Goal: Task Accomplishment & Management: Use online tool/utility

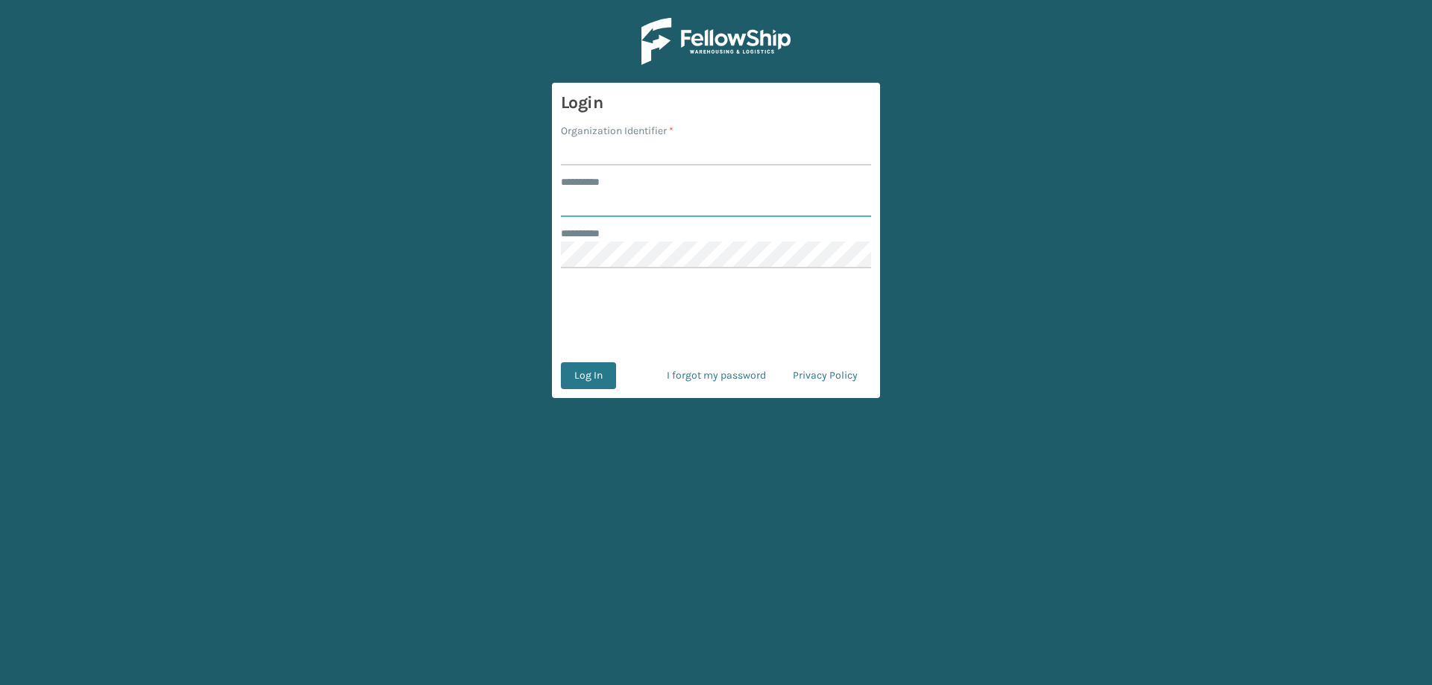
type input "*******"
click at [636, 152] on input "Organization Identifier *" at bounding box center [716, 152] width 310 height 27
type input "[PERSON_NAME] Brands"
type input "******"
click at [561, 362] on button "Log In" at bounding box center [588, 375] width 55 height 27
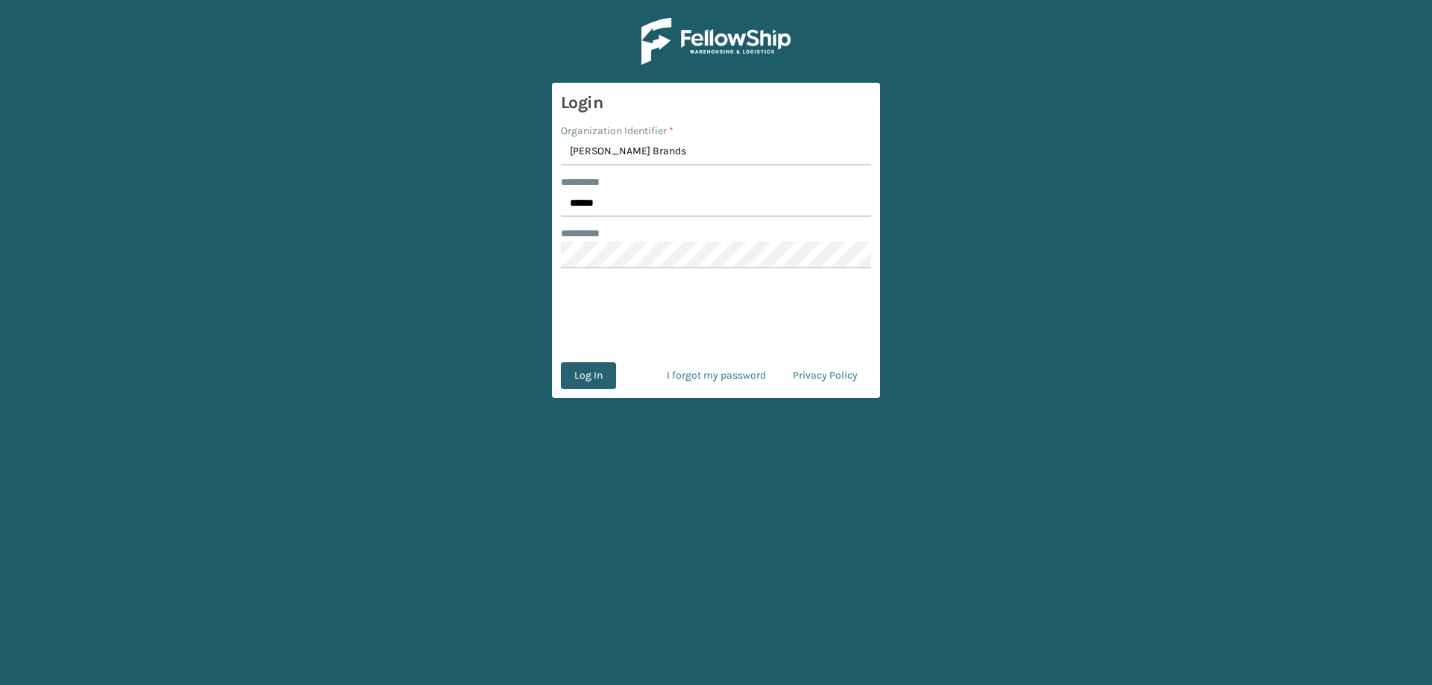
click at [595, 378] on button "Log In" at bounding box center [588, 375] width 55 height 27
type input "*******"
type input "[PERSON_NAME] Brands"
type input "******"
click at [561, 362] on button "Log In" at bounding box center [588, 375] width 55 height 27
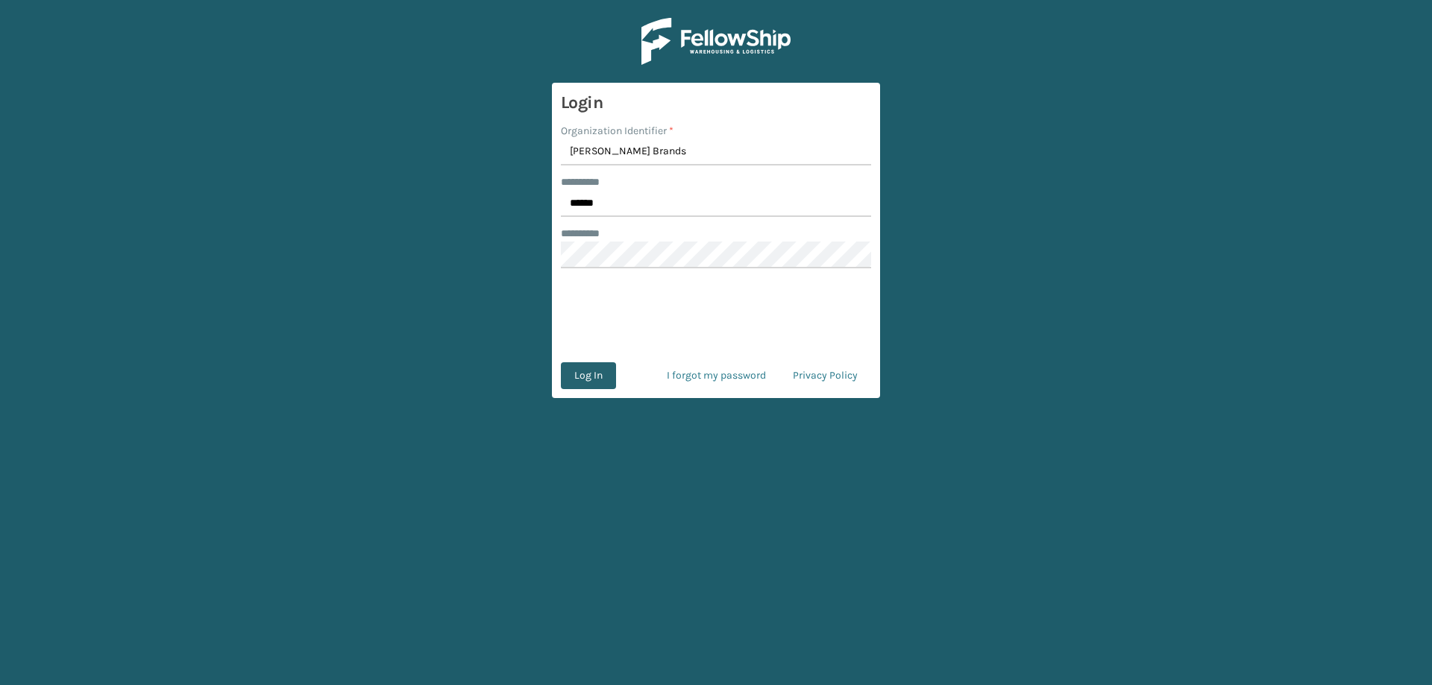
click at [585, 392] on form "Login Organization Identifier * [PERSON_NAME] Brands ******** * ****** ********…" at bounding box center [716, 240] width 328 height 315
click at [585, 384] on button "Log In" at bounding box center [588, 375] width 55 height 27
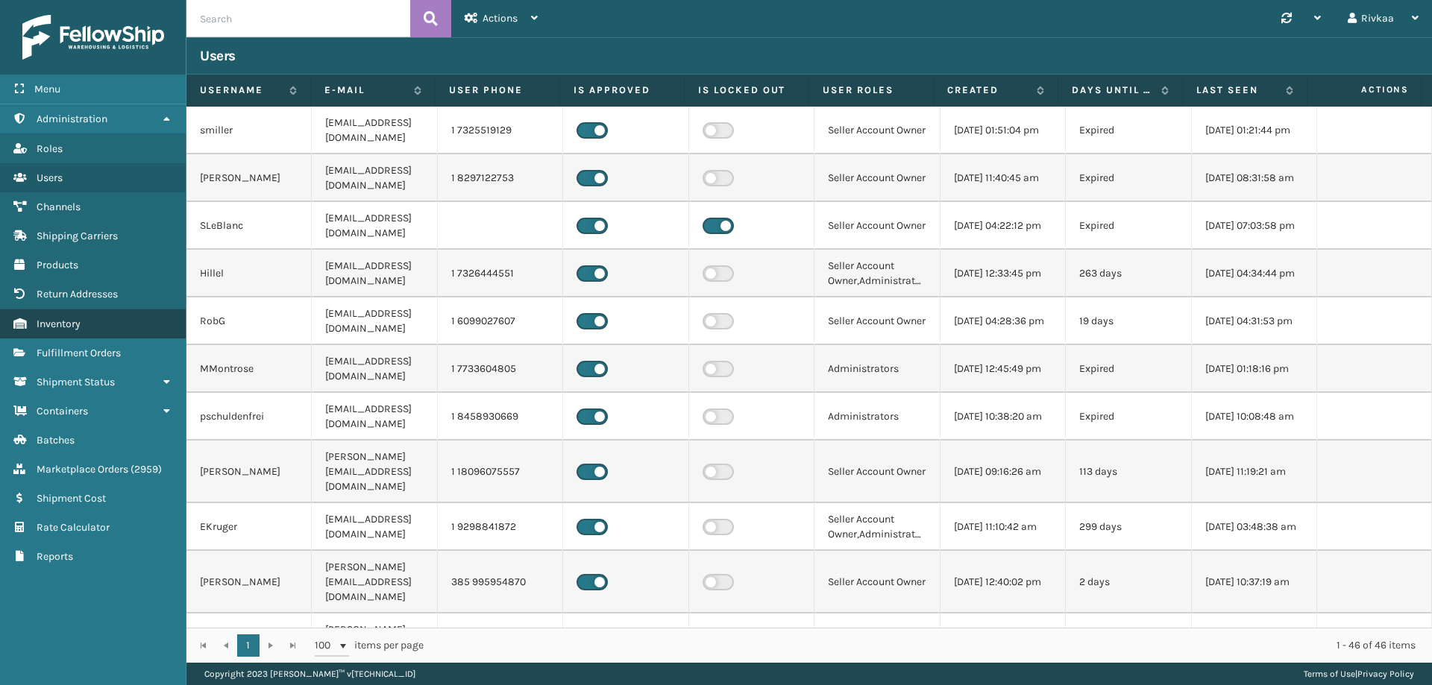
click at [81, 310] on link "Inventory" at bounding box center [93, 324] width 186 height 29
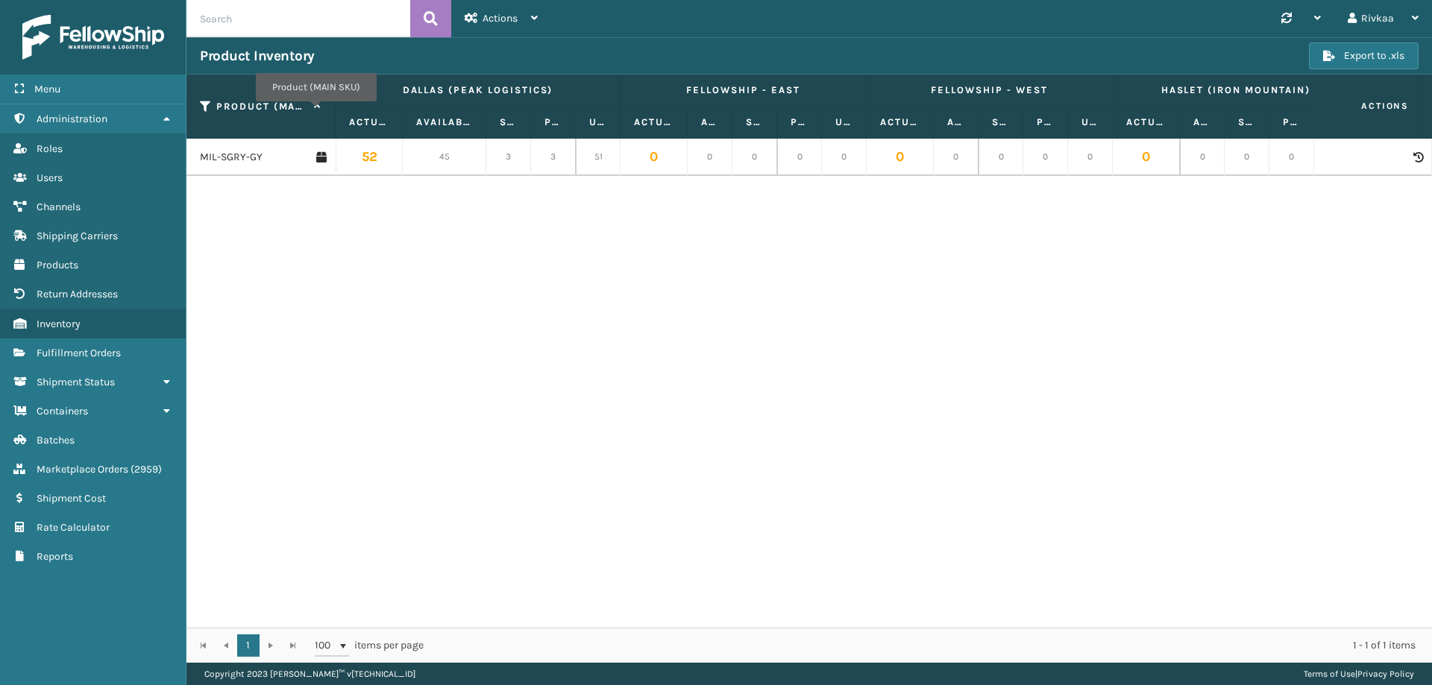
click at [315, 112] on span "Product (MAIN SKU)" at bounding box center [268, 106] width 105 height 13
click at [203, 104] on icon at bounding box center [206, 106] width 12 height 13
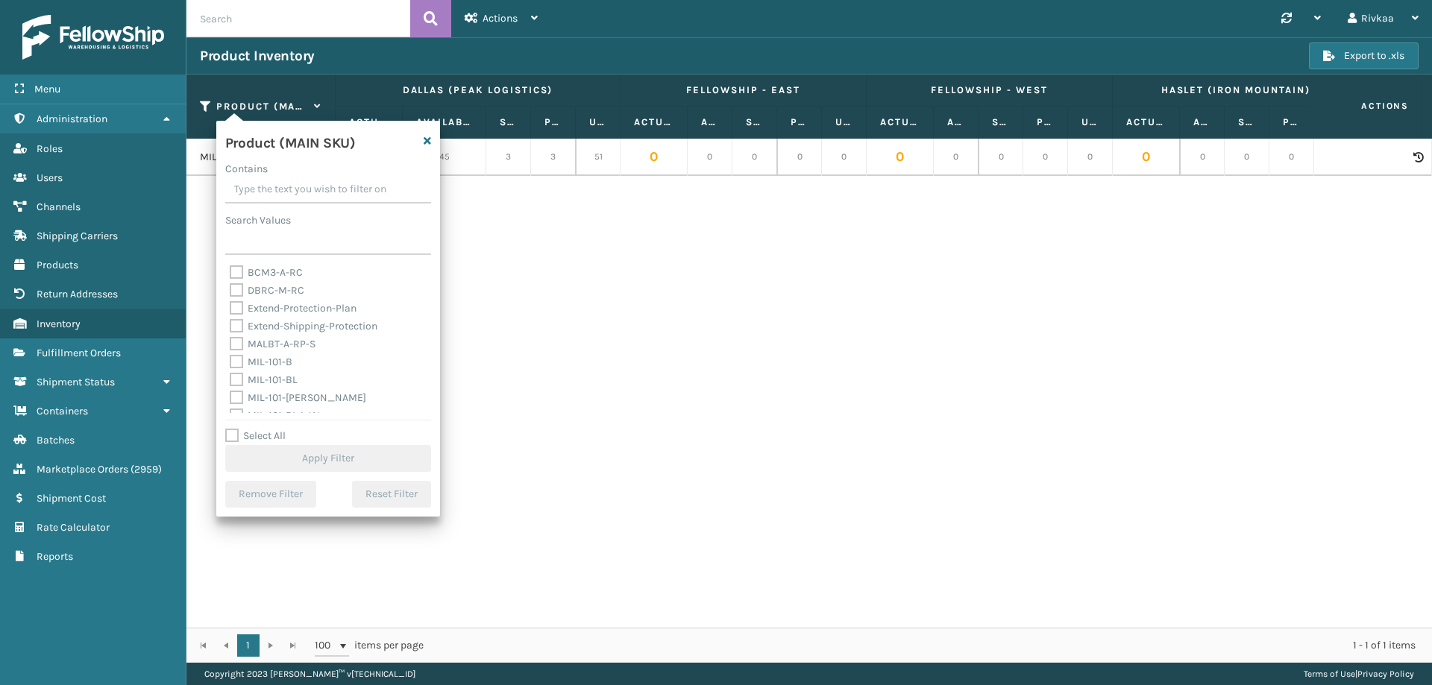
click at [229, 430] on div "Product (MAIN SKU) Contains Search Values BCM3-A-RC DBRC-M-RC Extend-Protection…" at bounding box center [328, 319] width 224 height 396
click at [229, 430] on label "Select All" at bounding box center [255, 436] width 60 height 13
click at [229, 429] on input "Select All" at bounding box center [337, 427] width 224 height 1
checkbox input "true"
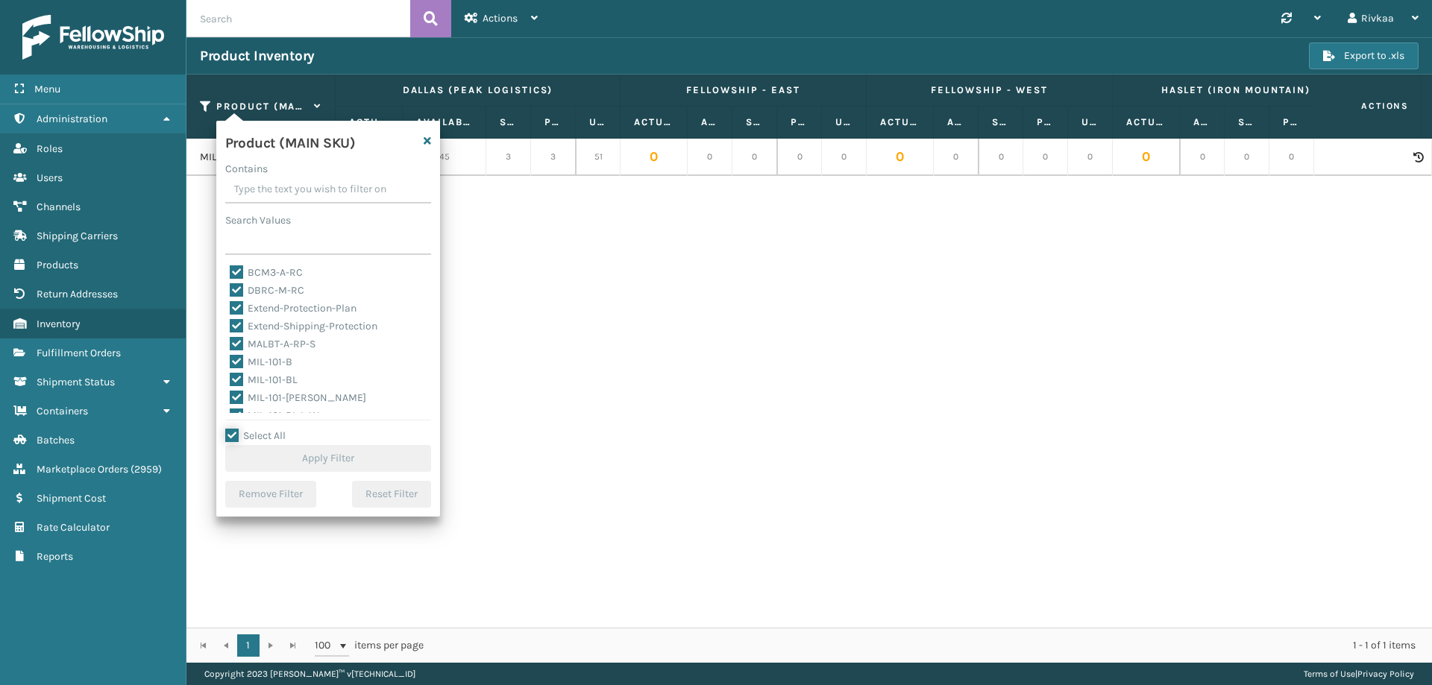
checkbox input "true"
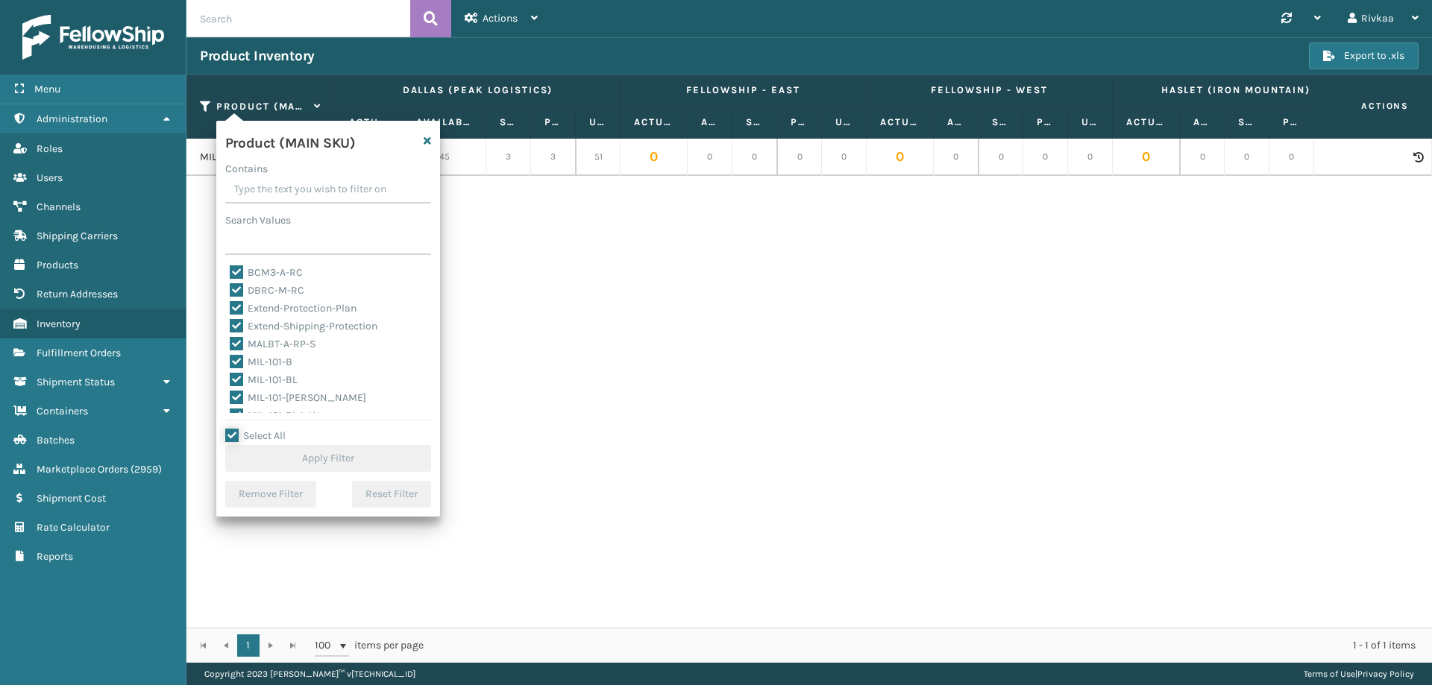
checkbox input "true"
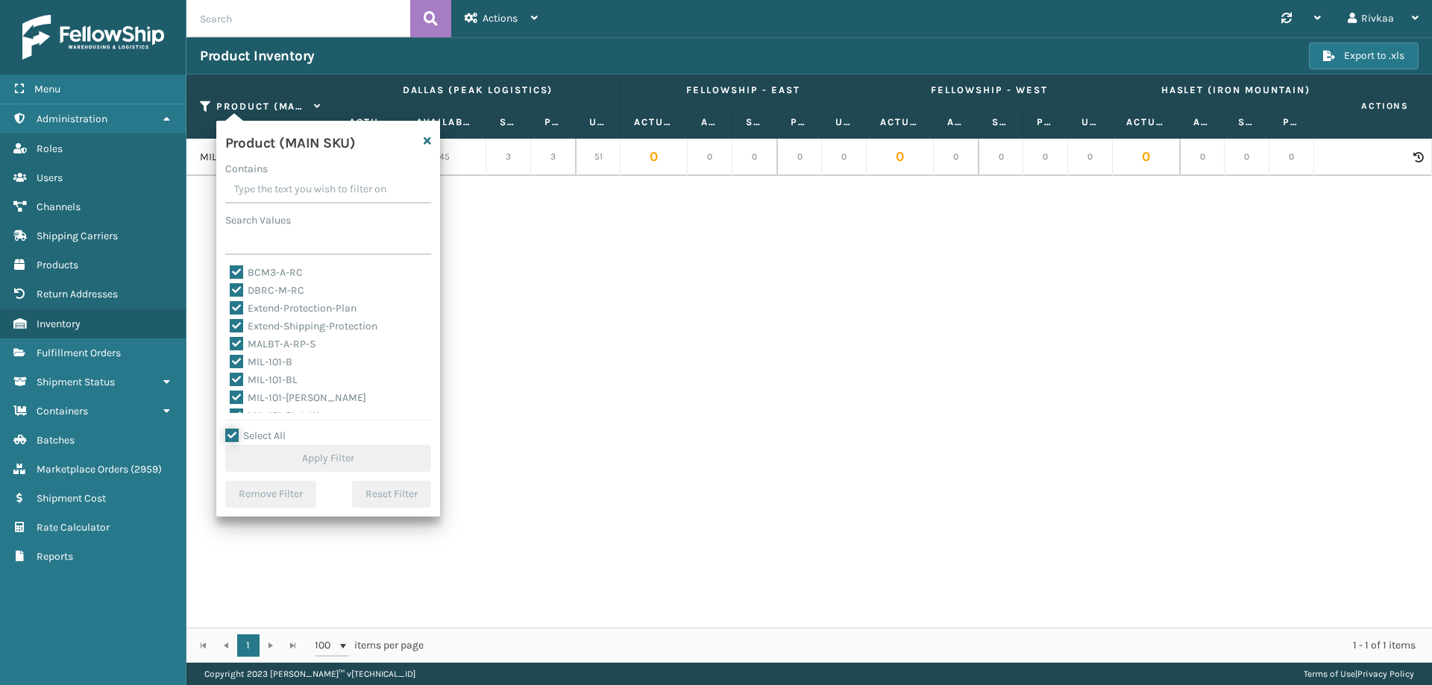
checkbox input "true"
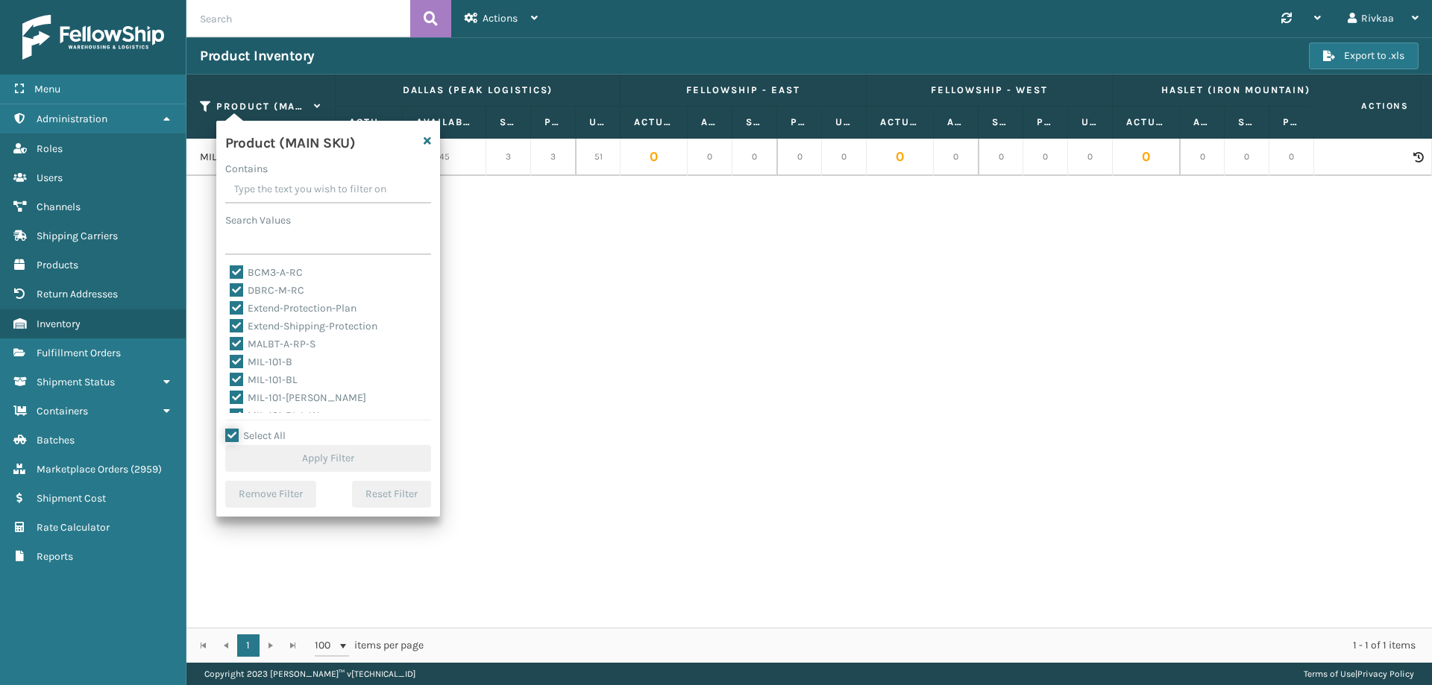
checkbox input "true"
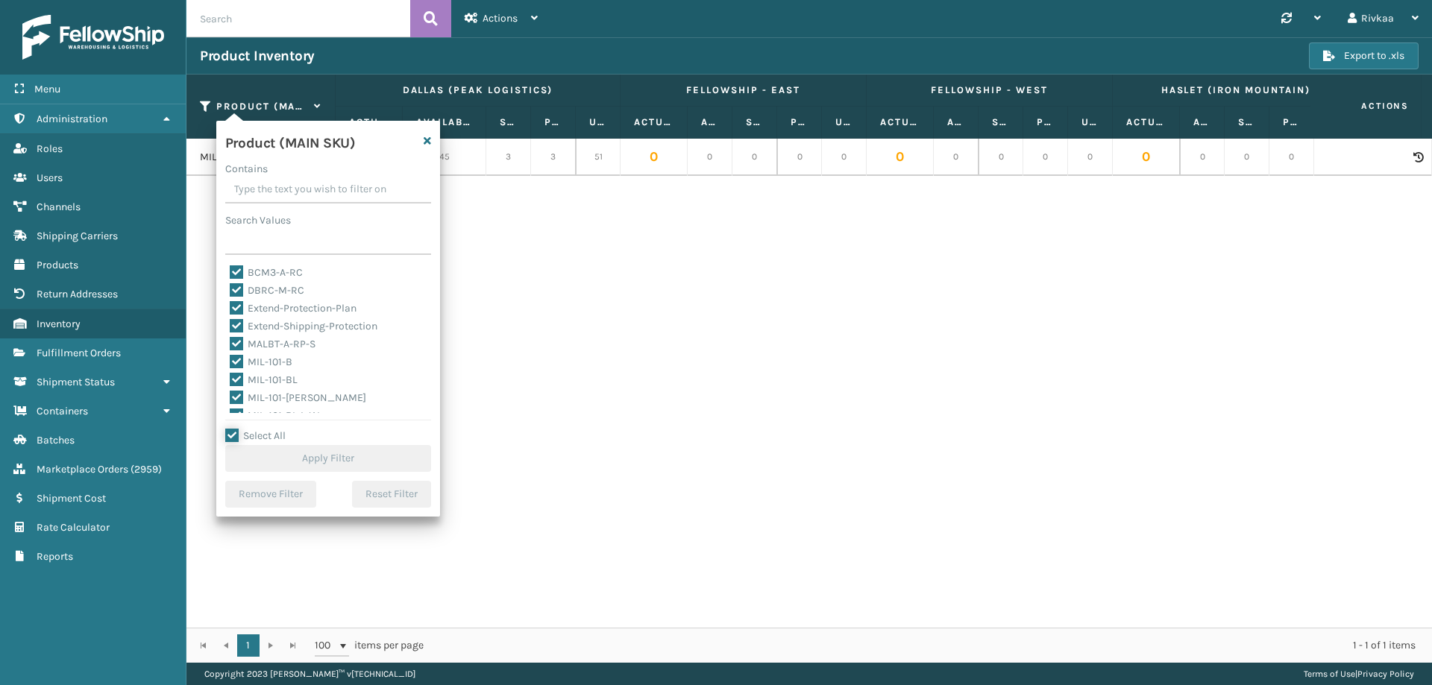
checkbox input "true"
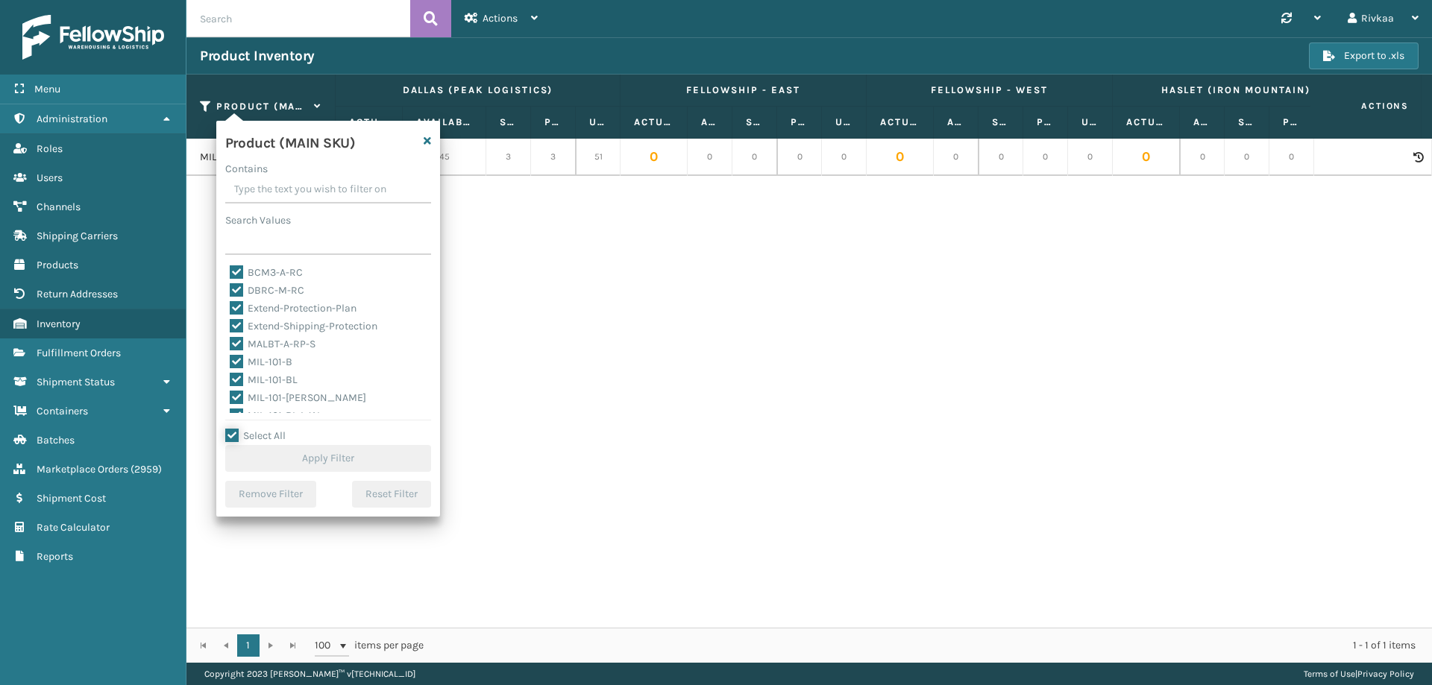
checkbox input "true"
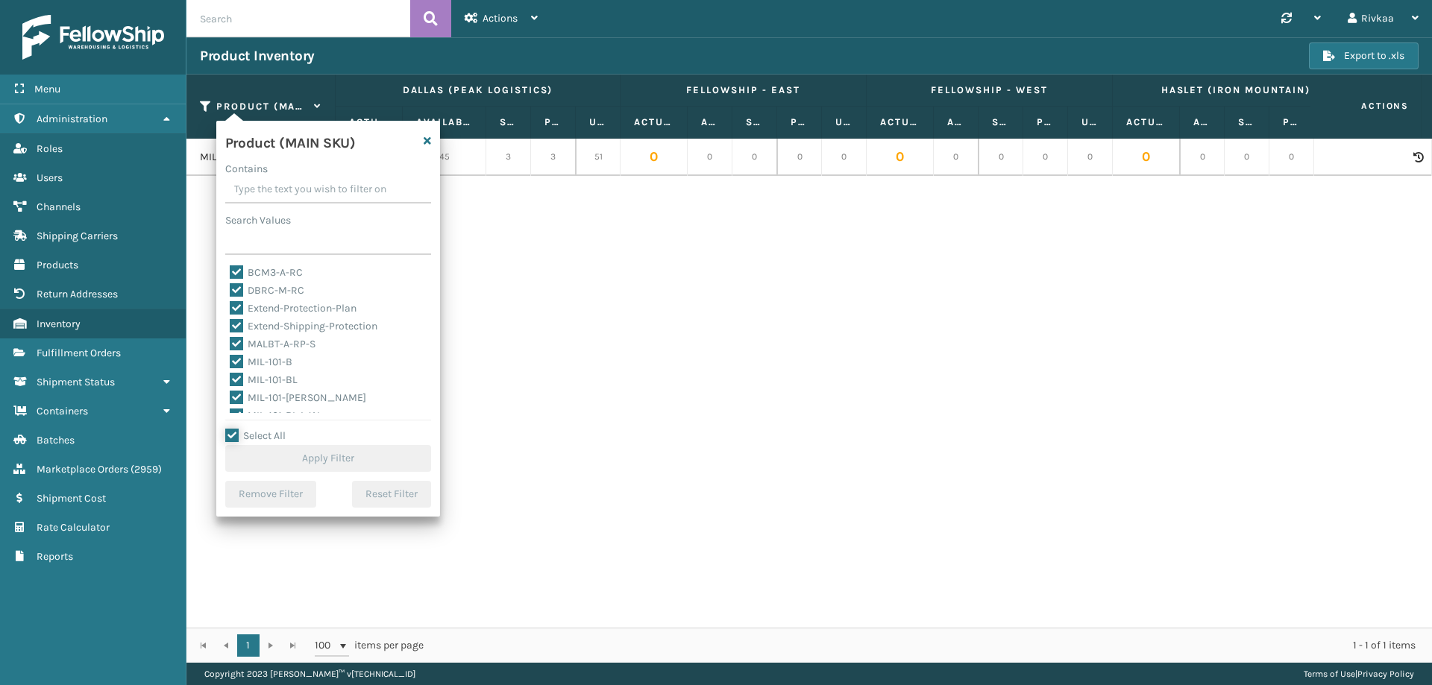
checkbox input "true"
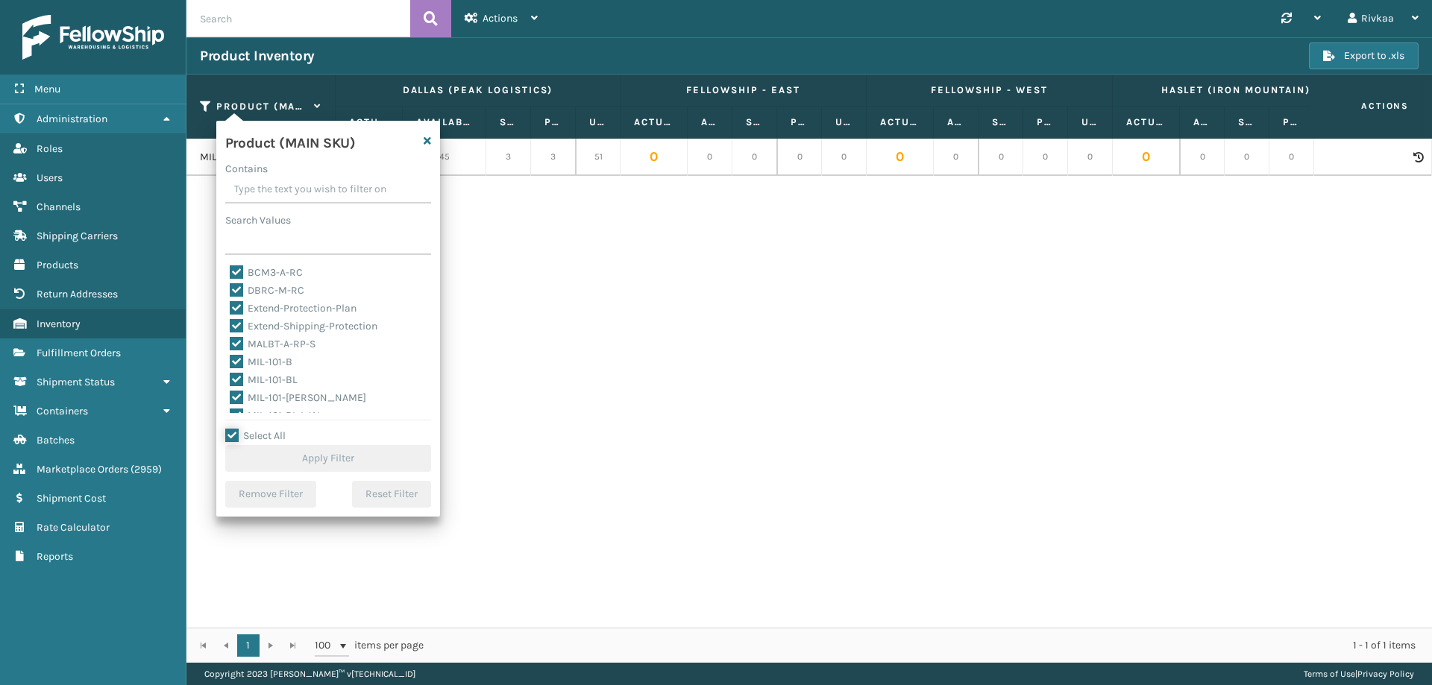
checkbox input "true"
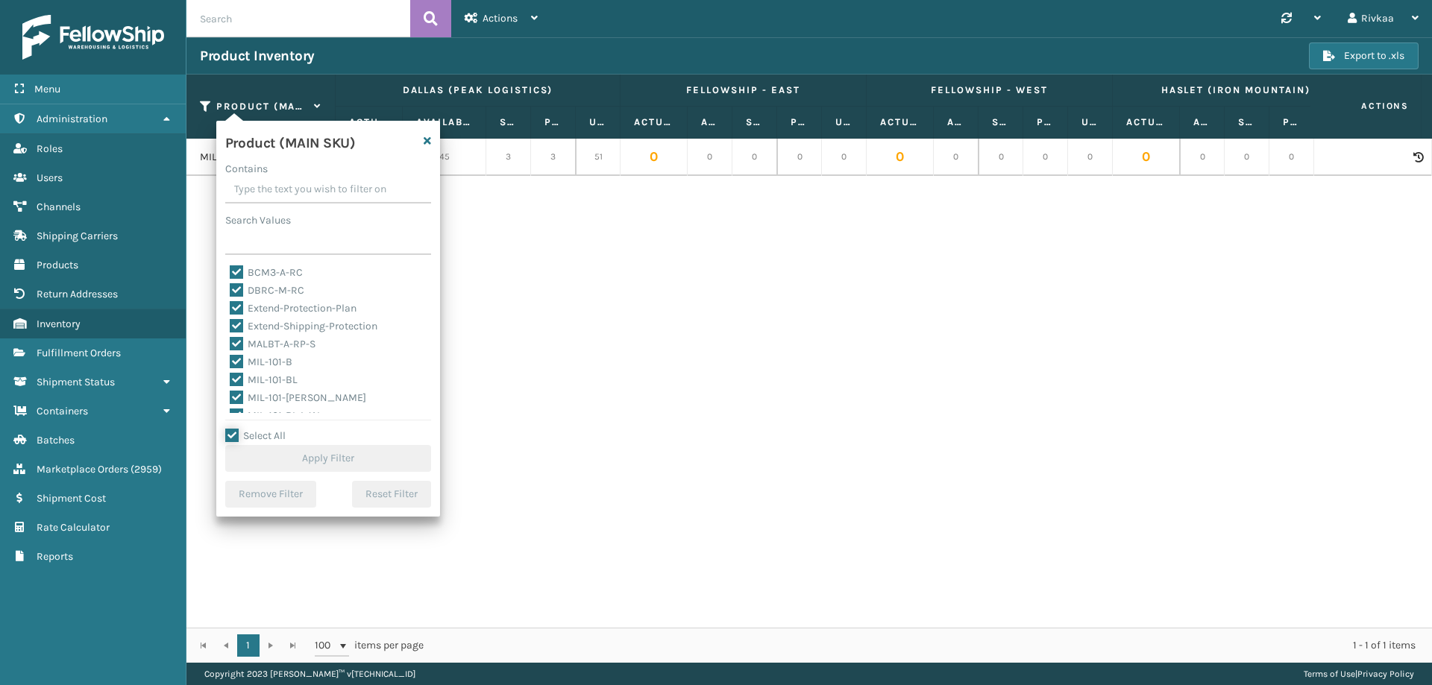
checkbox input "true"
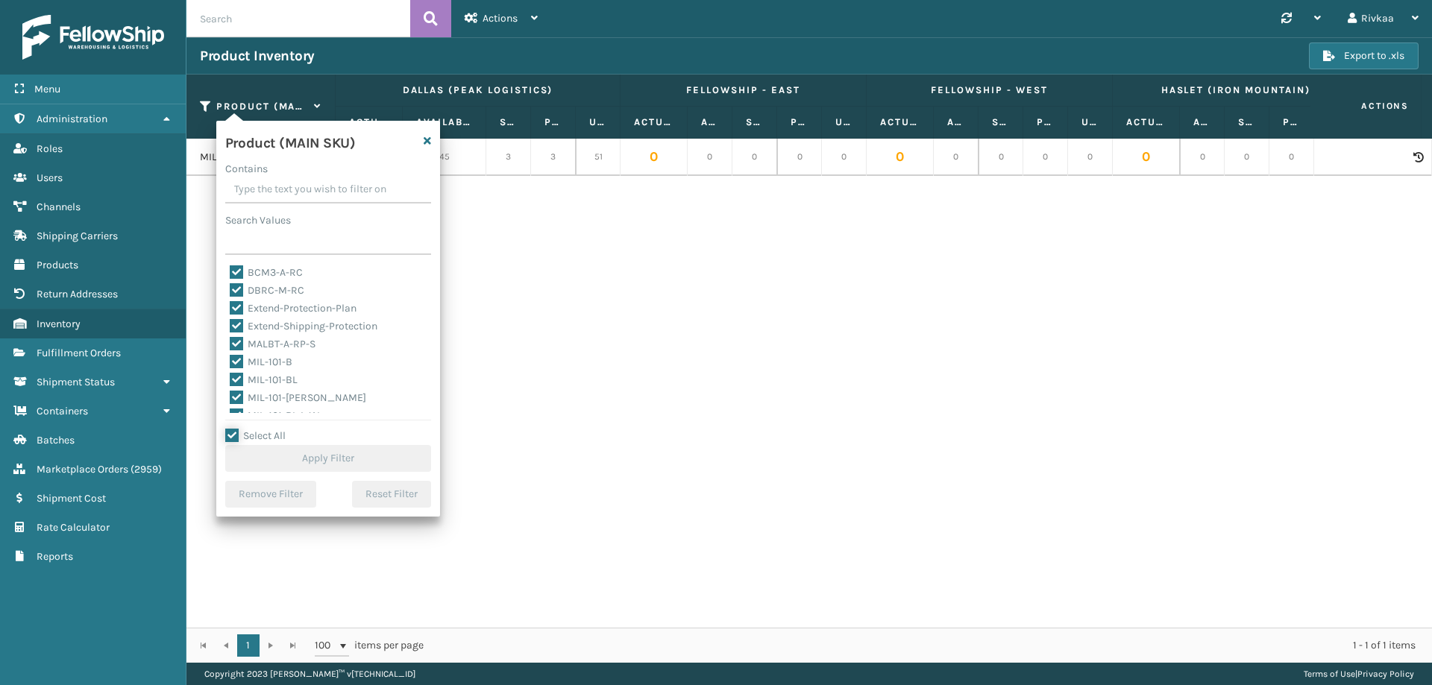
checkbox input "true"
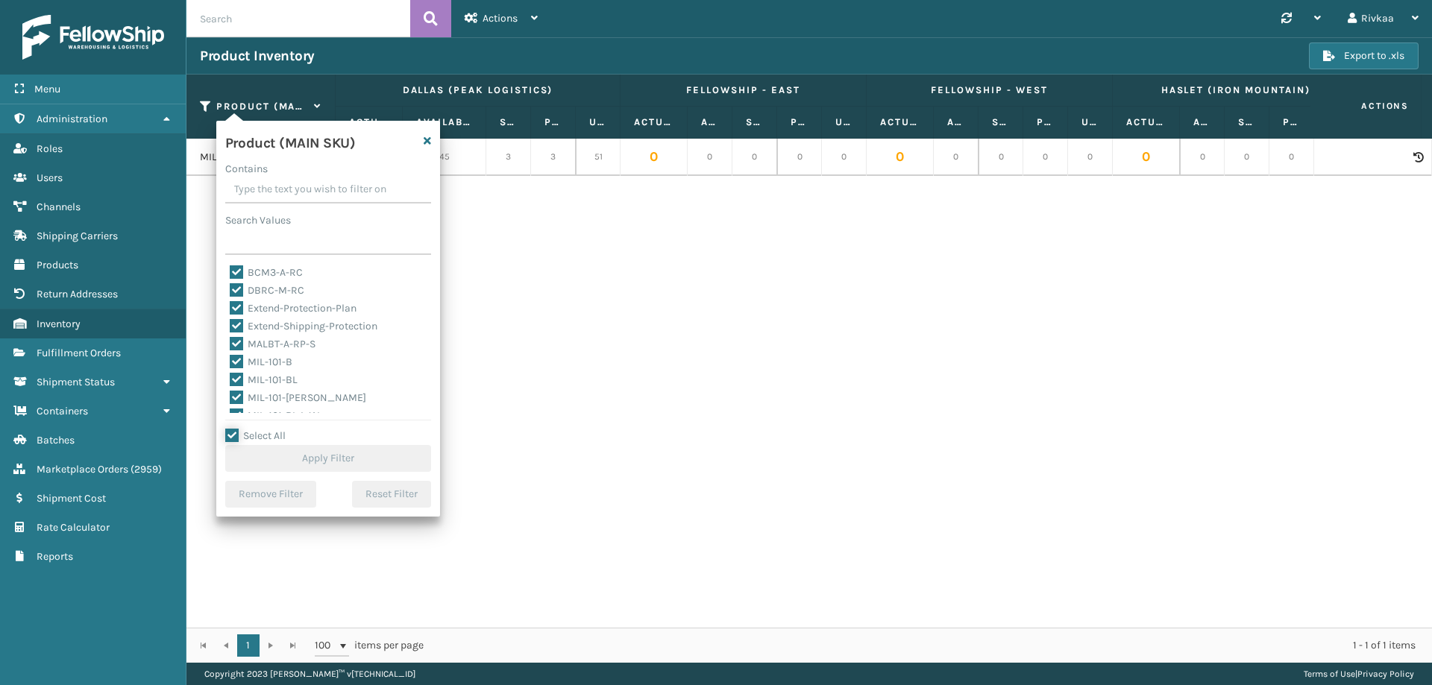
checkbox input "true"
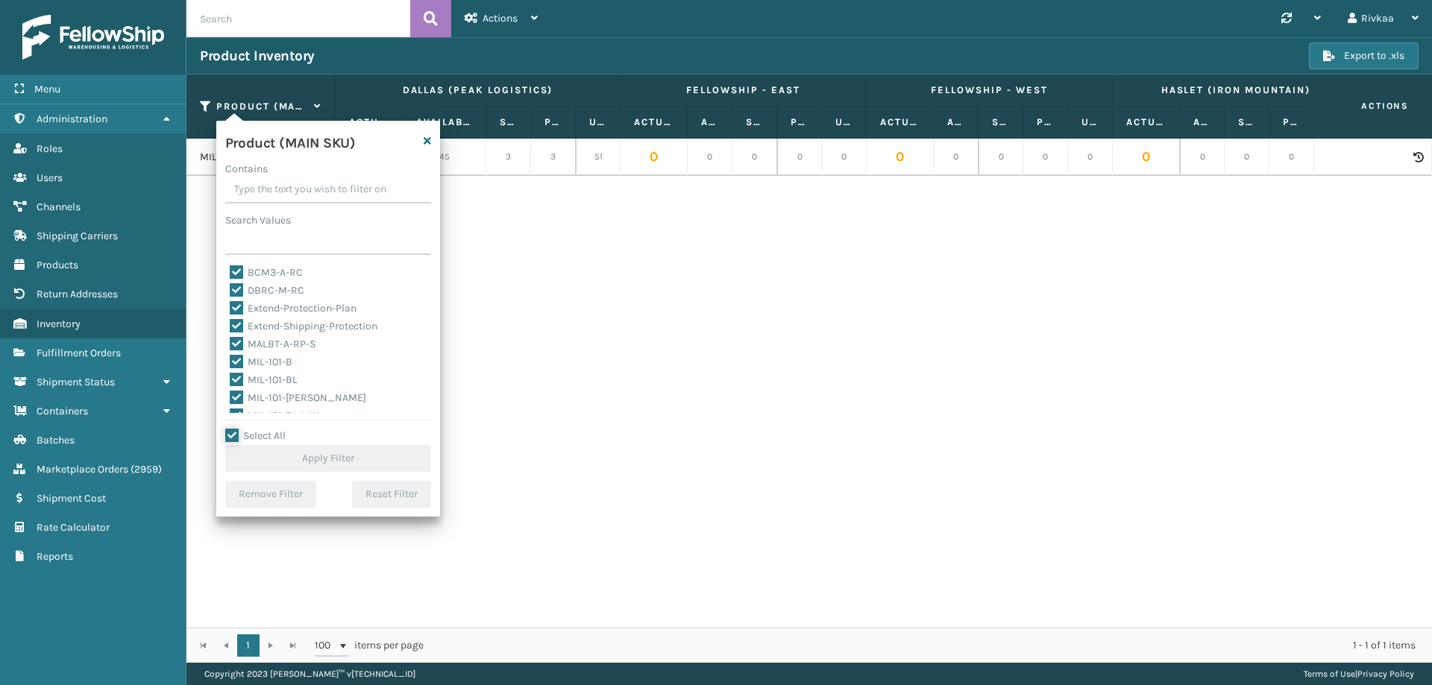
checkbox input "true"
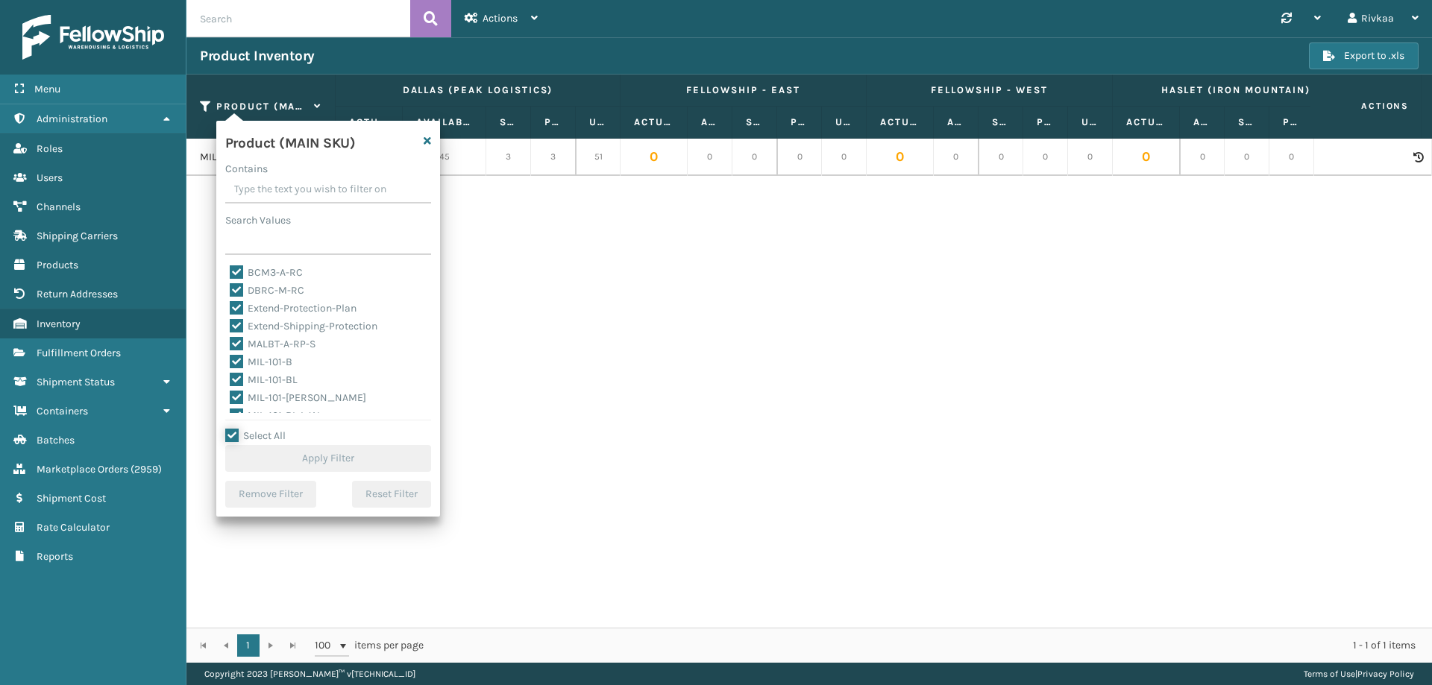
checkbox input "true"
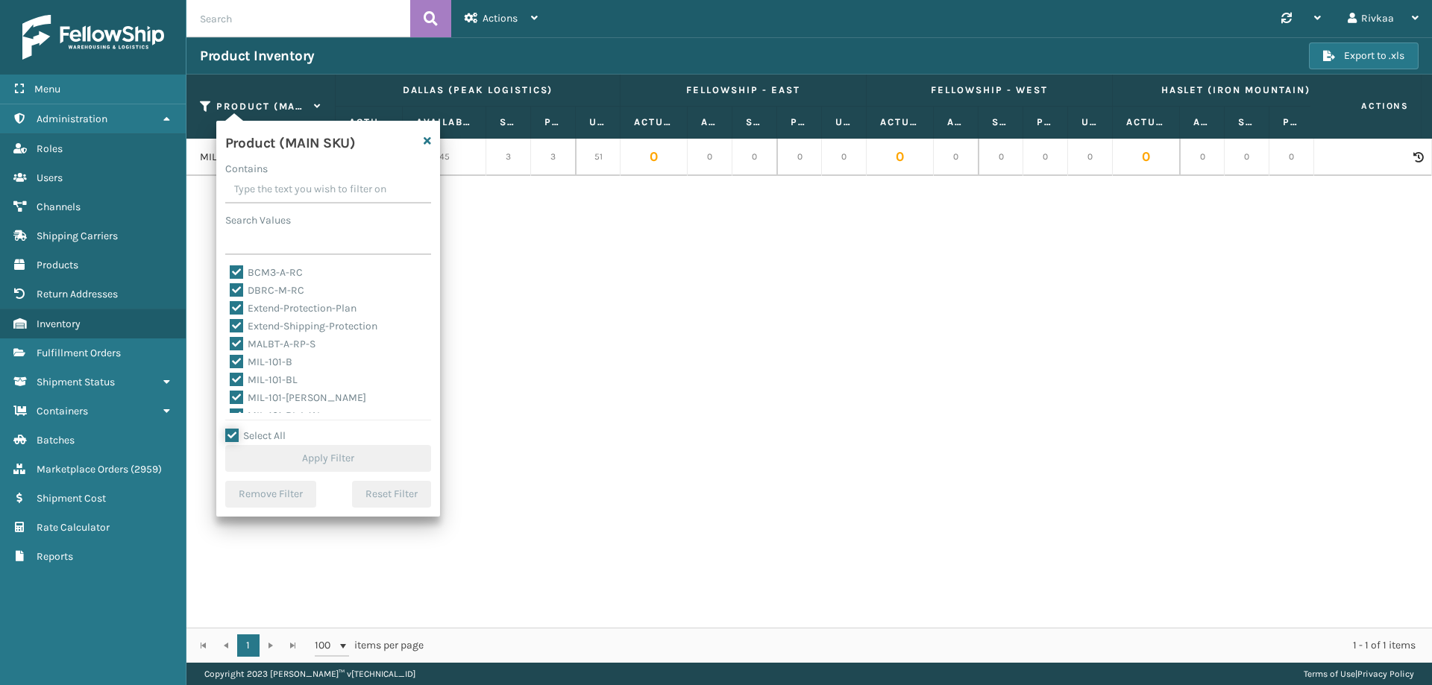
checkbox input "true"
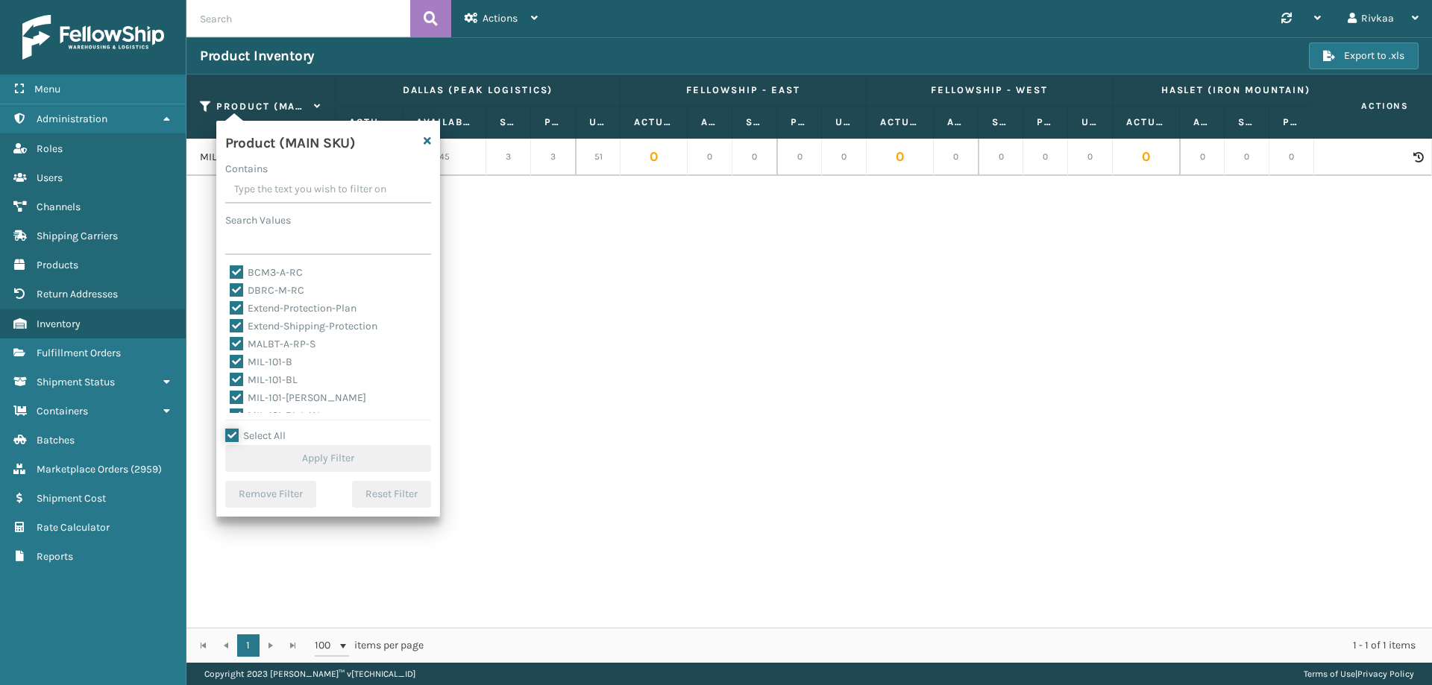
checkbox input "true"
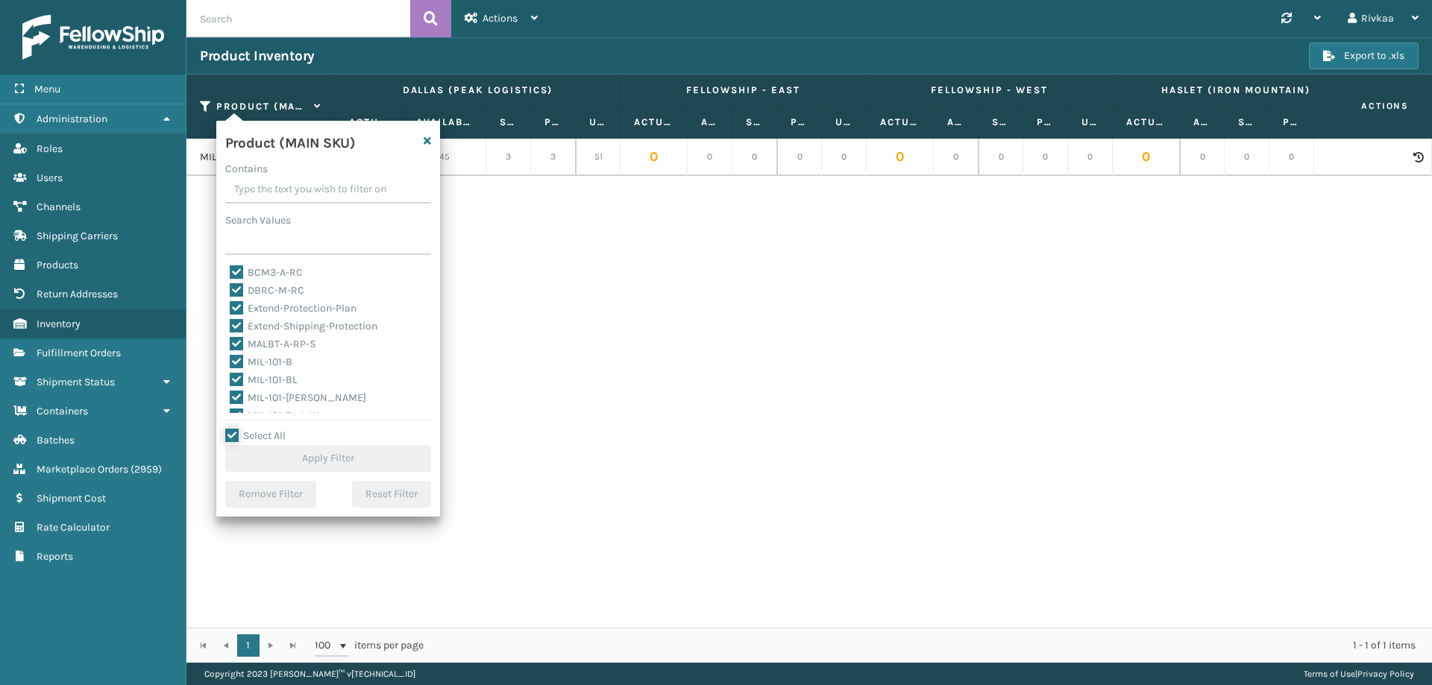
checkbox input "true"
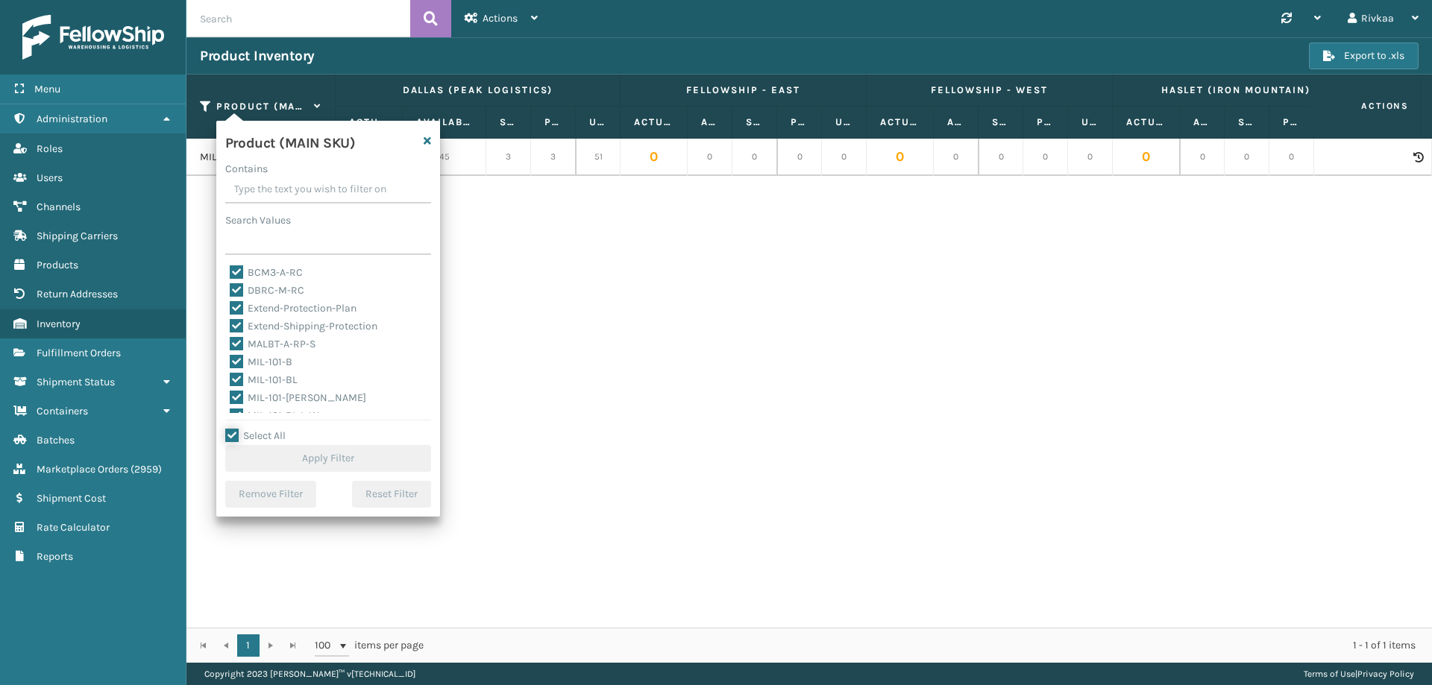
checkbox input "true"
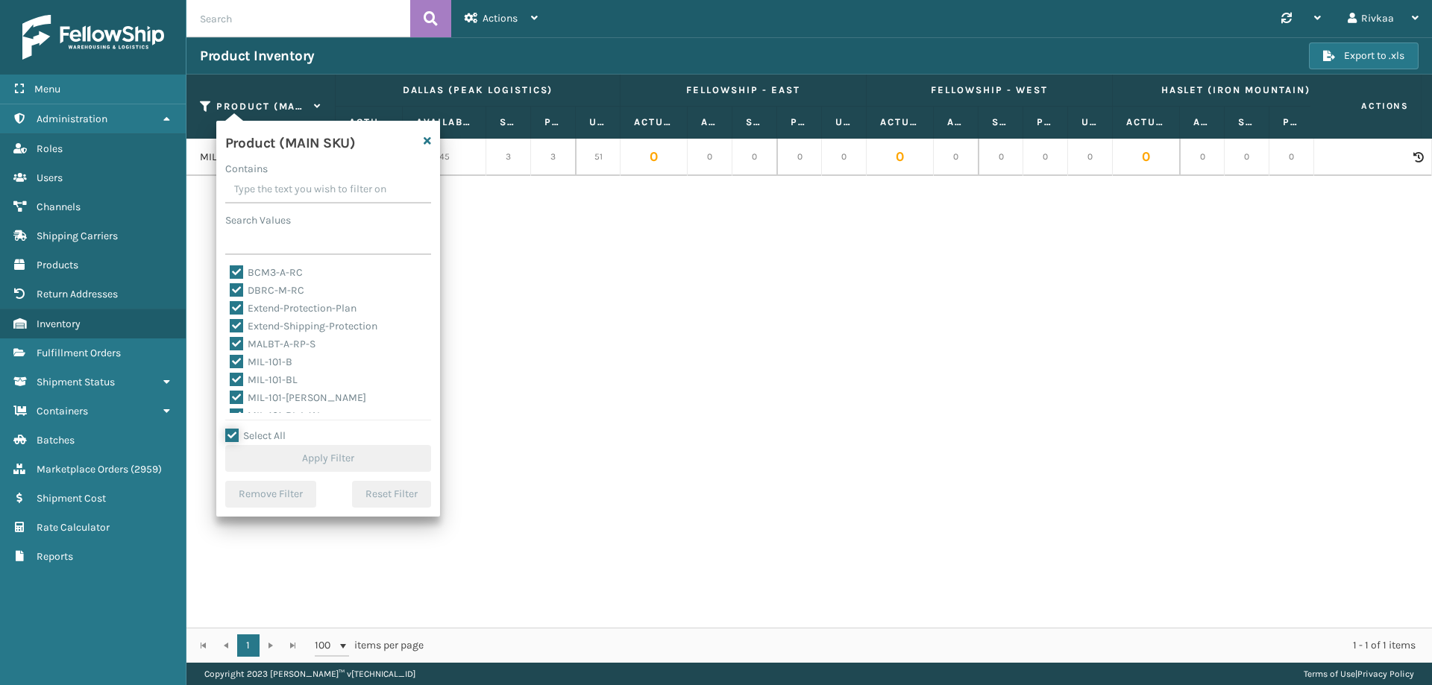
checkbox input "true"
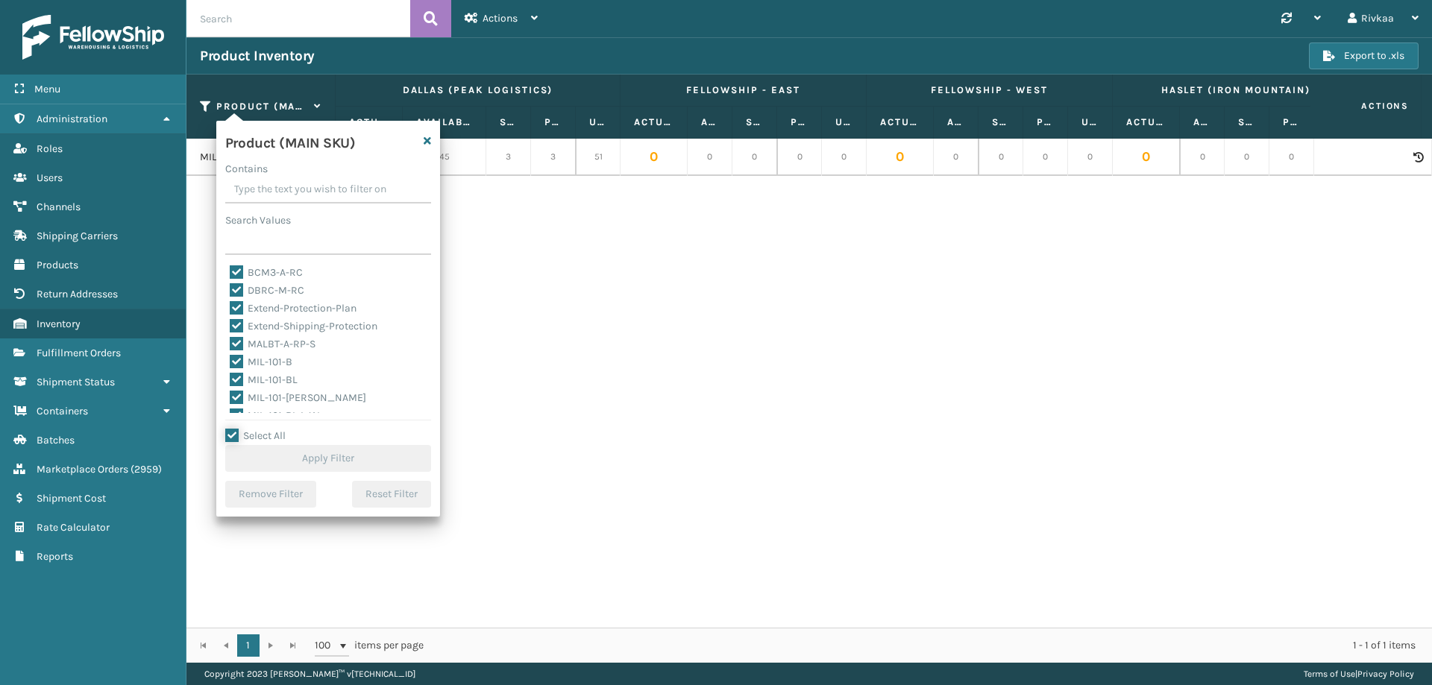
checkbox input "true"
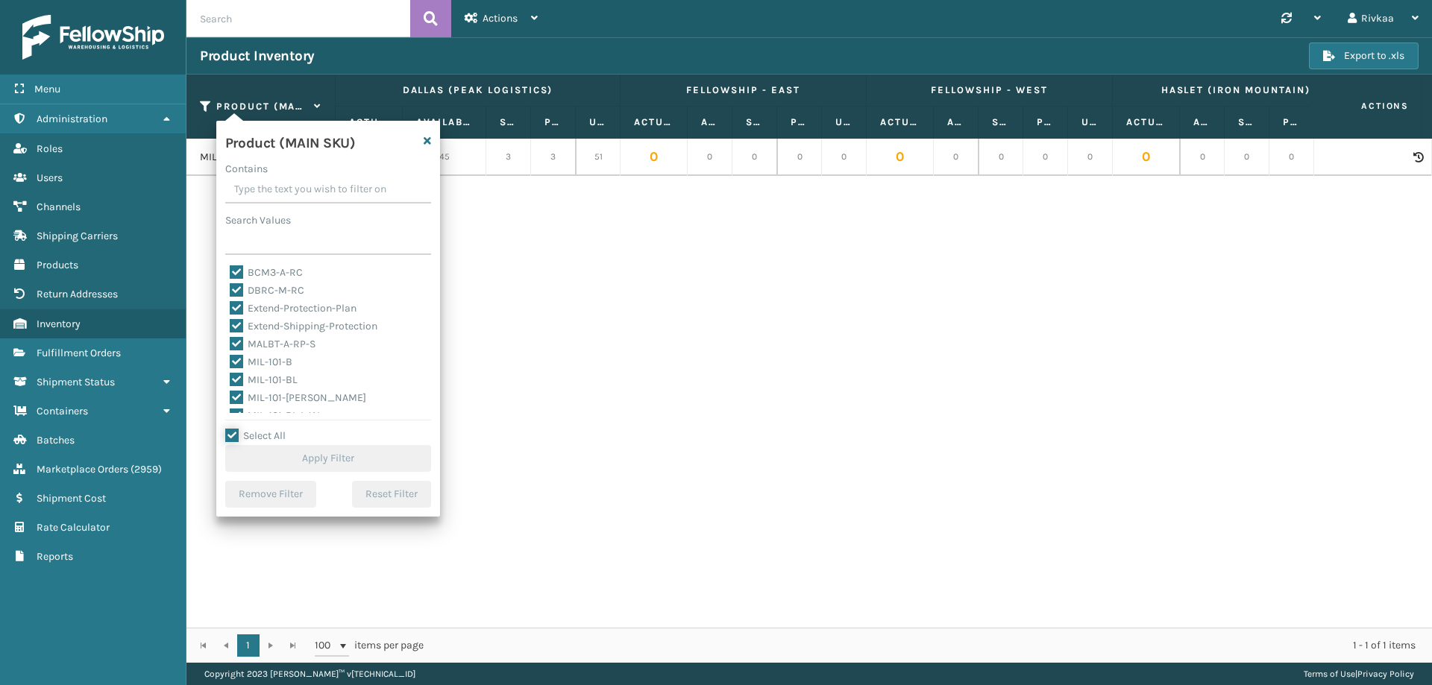
checkbox input "true"
click at [375, 500] on button "Reset Filter" at bounding box center [391, 494] width 79 height 27
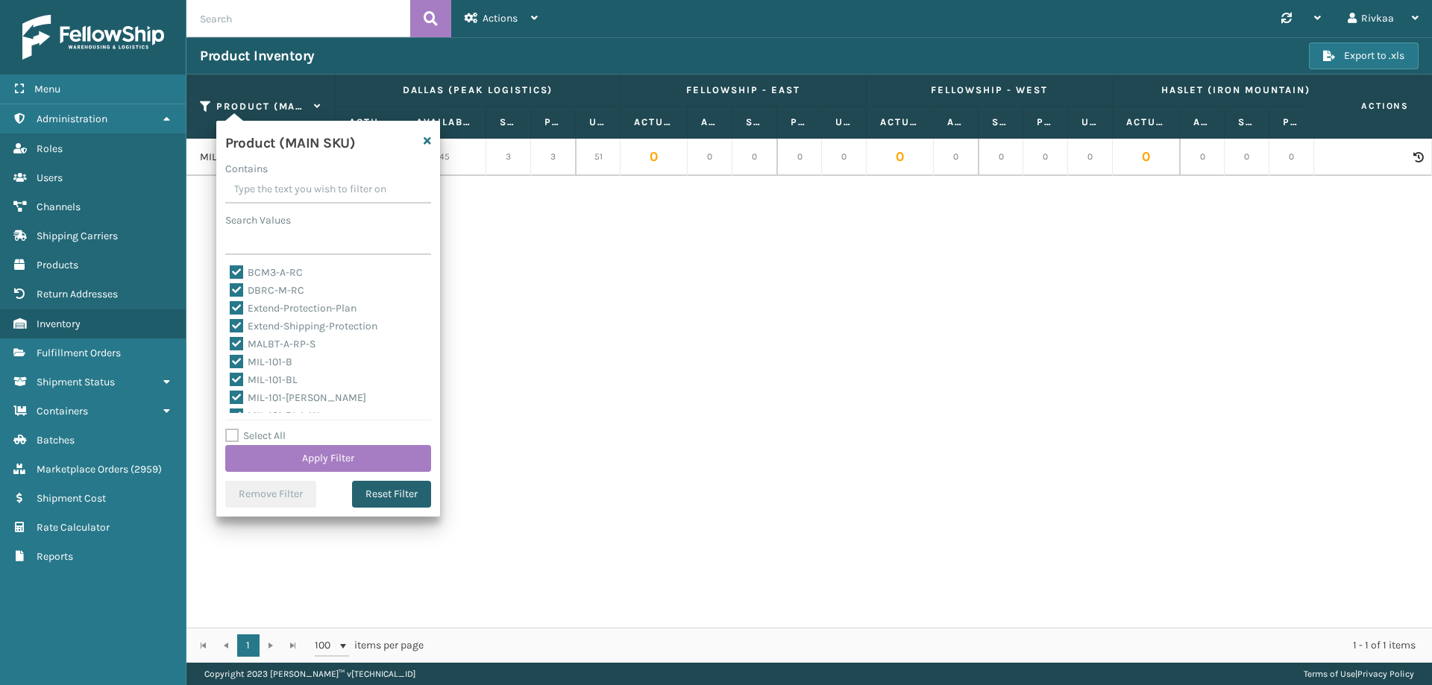
checkbox input "false"
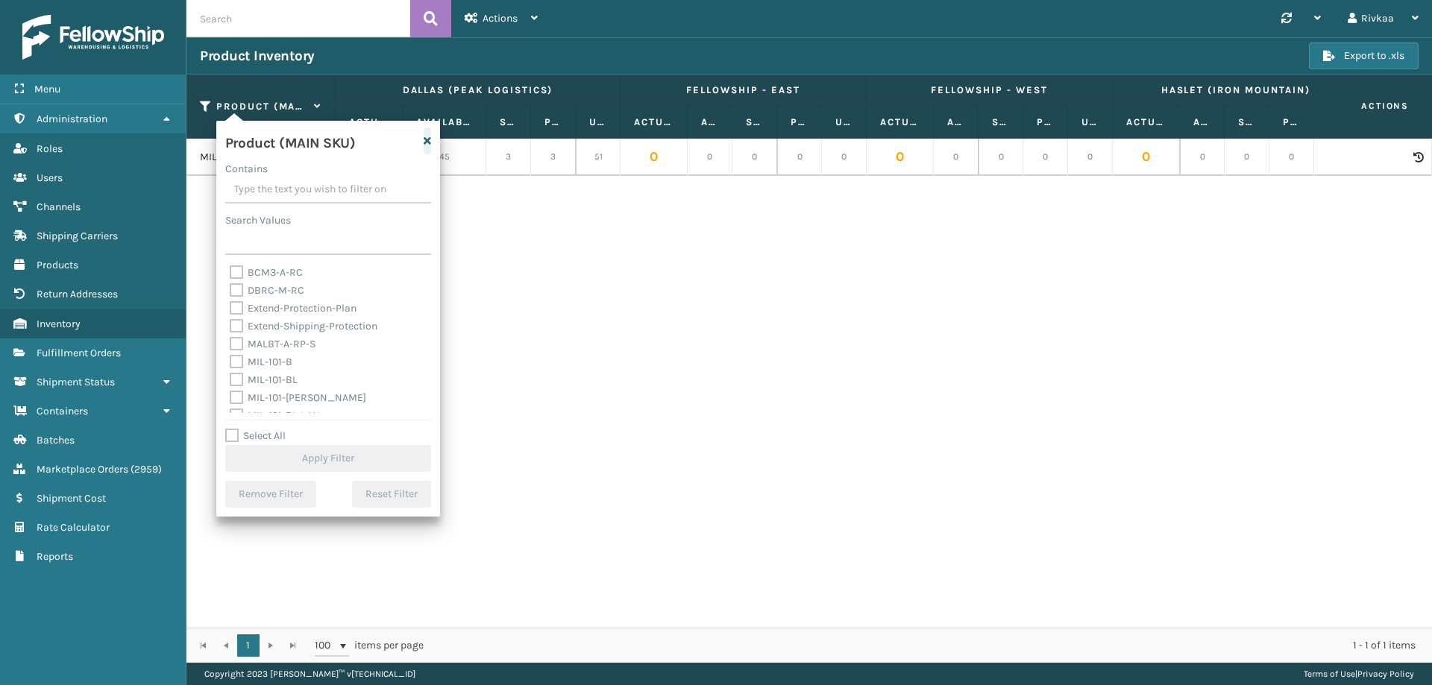
click at [427, 141] on icon "button" at bounding box center [427, 141] width 7 height 10
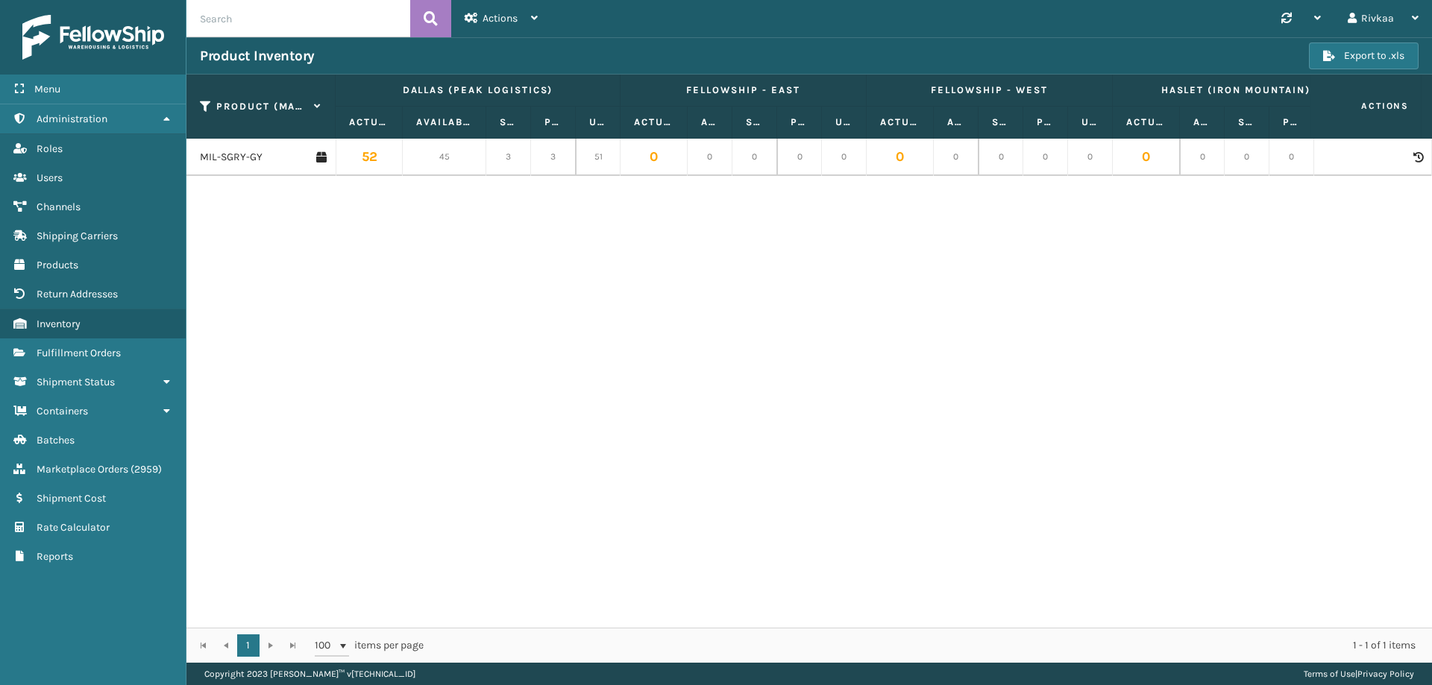
click at [461, 216] on div "MIL-SGRY-GY 52 45 3 3 51 0 0 0 0 0 0 0 0 0 0 0 0 0 0 0 90 84 3 3 90 202 195 3 3…" at bounding box center [808, 383] width 1245 height 489
click at [207, 101] on icon at bounding box center [206, 106] width 12 height 13
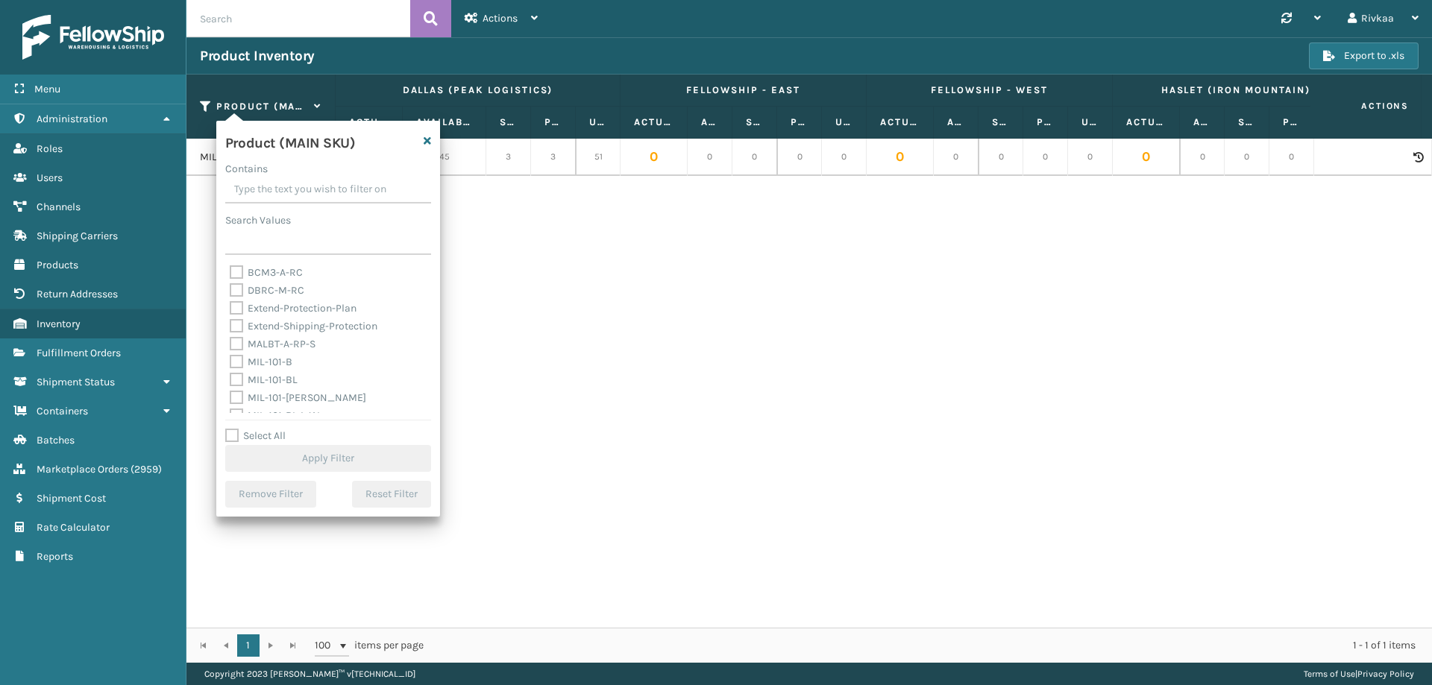
click at [243, 436] on label "Select All" at bounding box center [255, 436] width 60 height 13
click at [243, 429] on input "Select All" at bounding box center [337, 427] width 224 height 1
checkbox input "true"
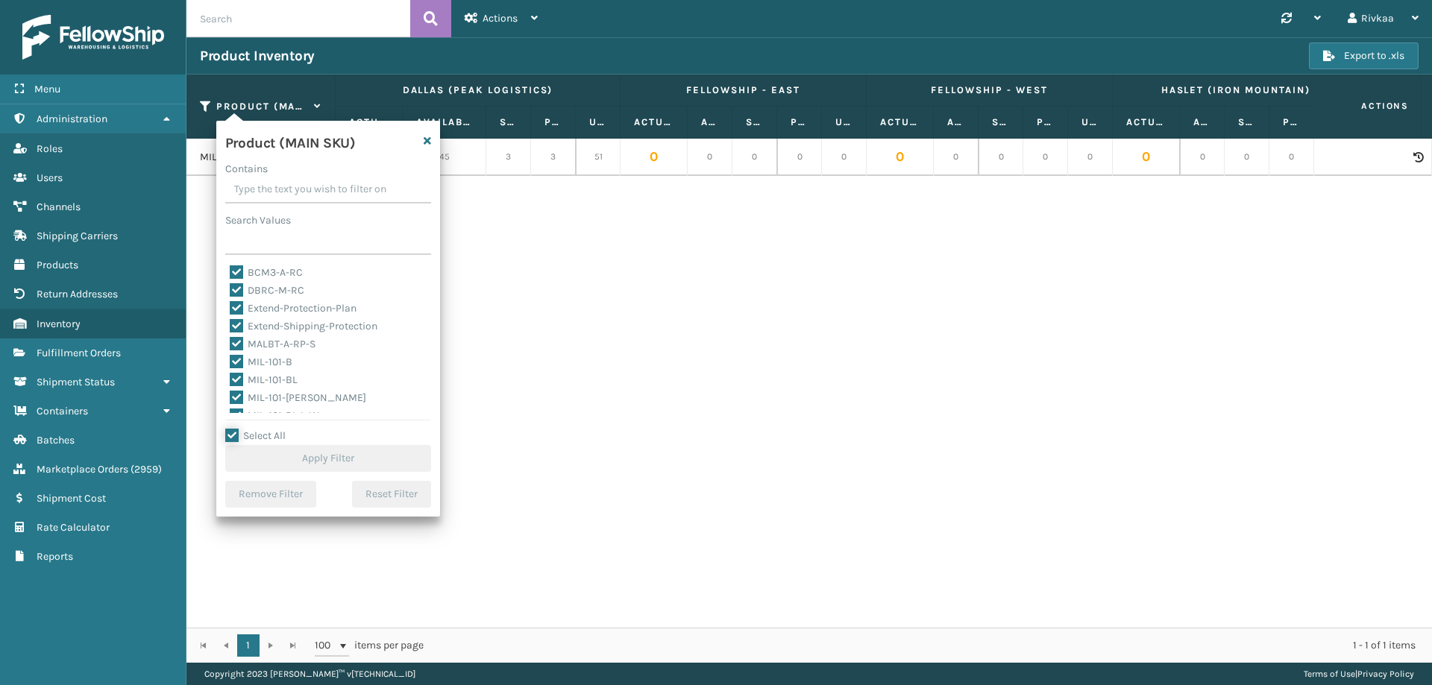
checkbox input "true"
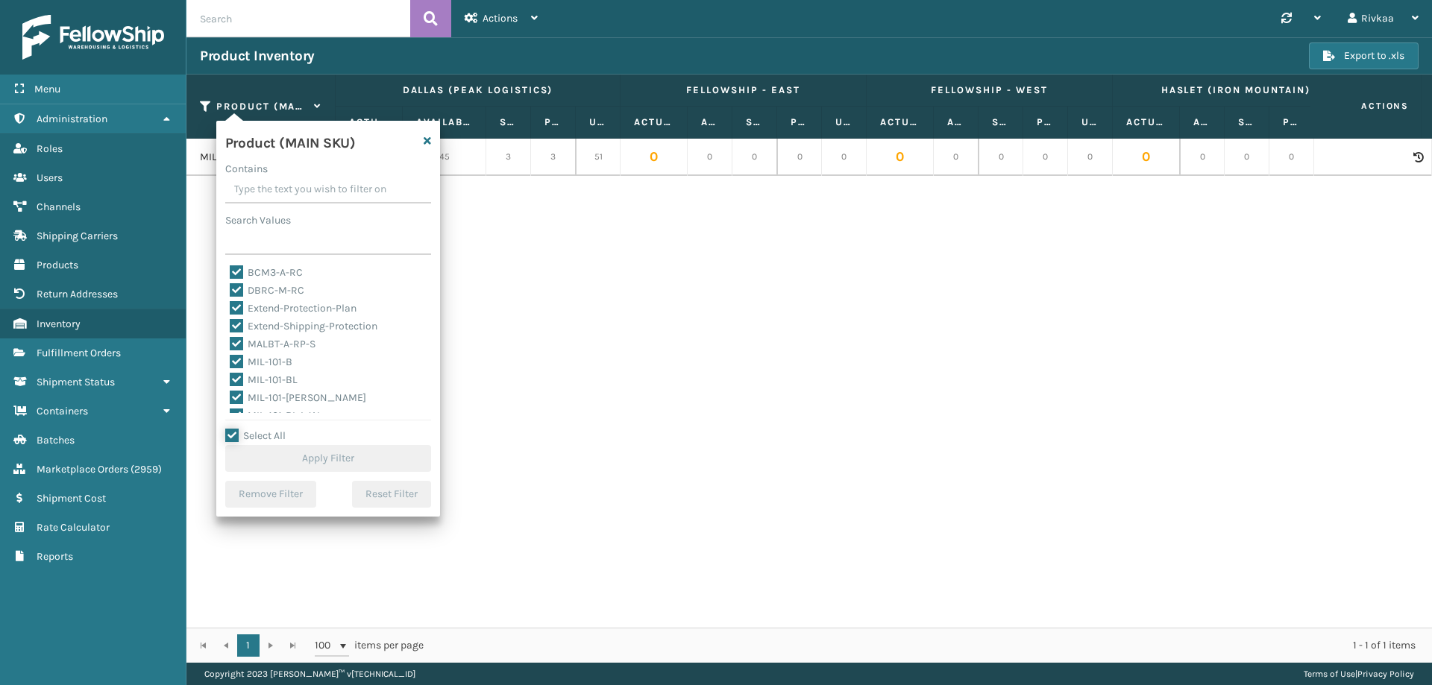
checkbox input "true"
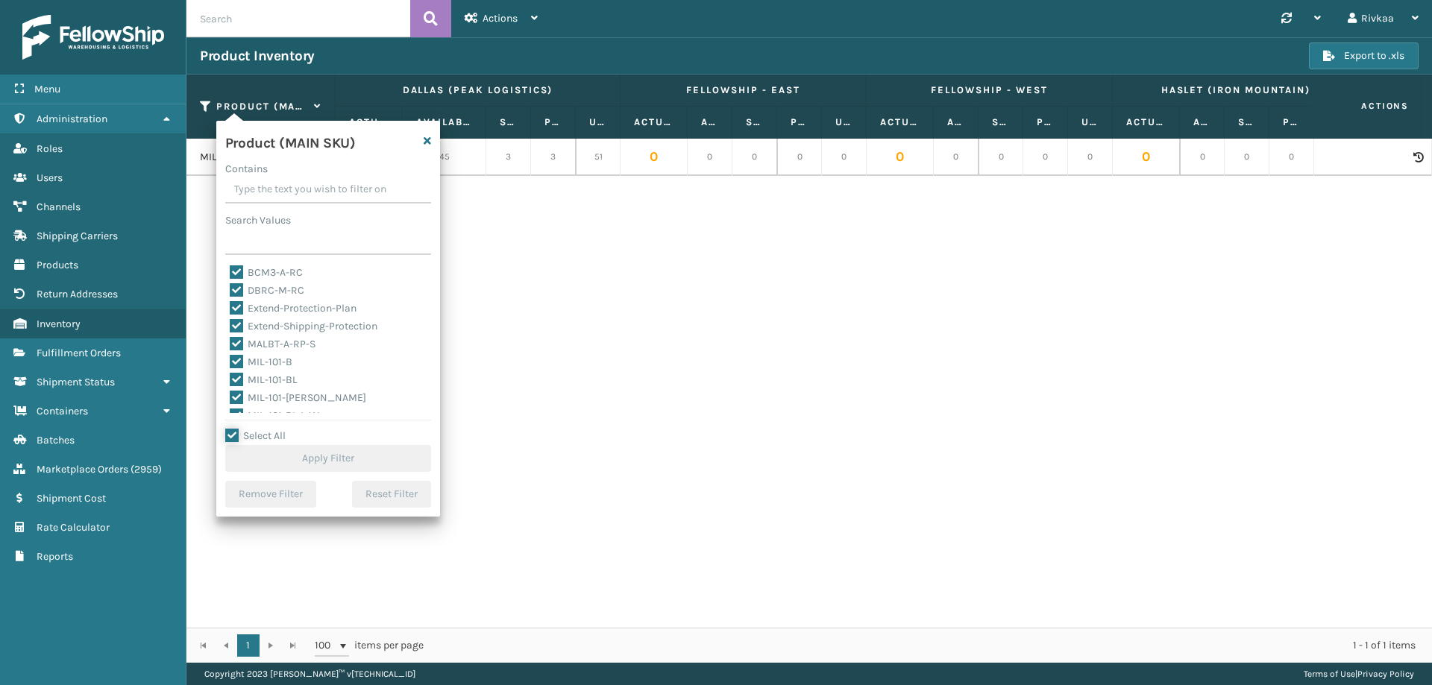
checkbox input "true"
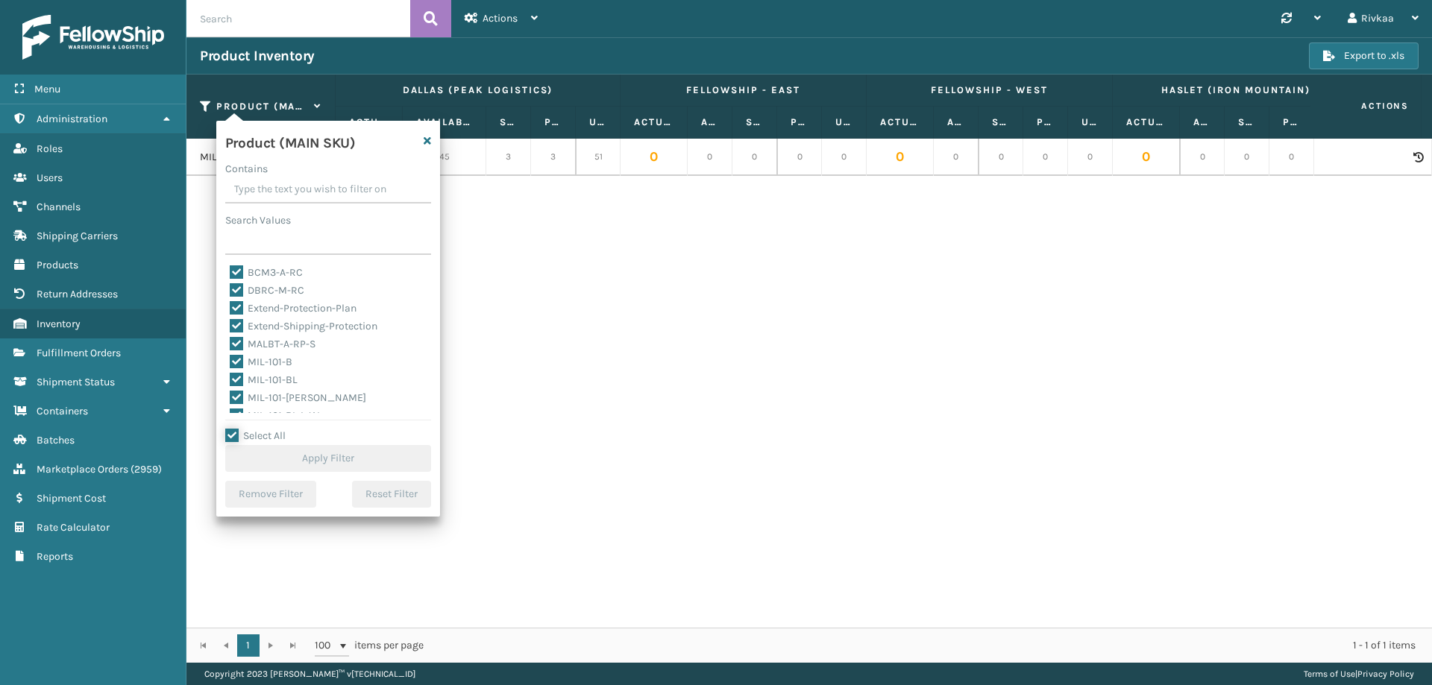
checkbox input "true"
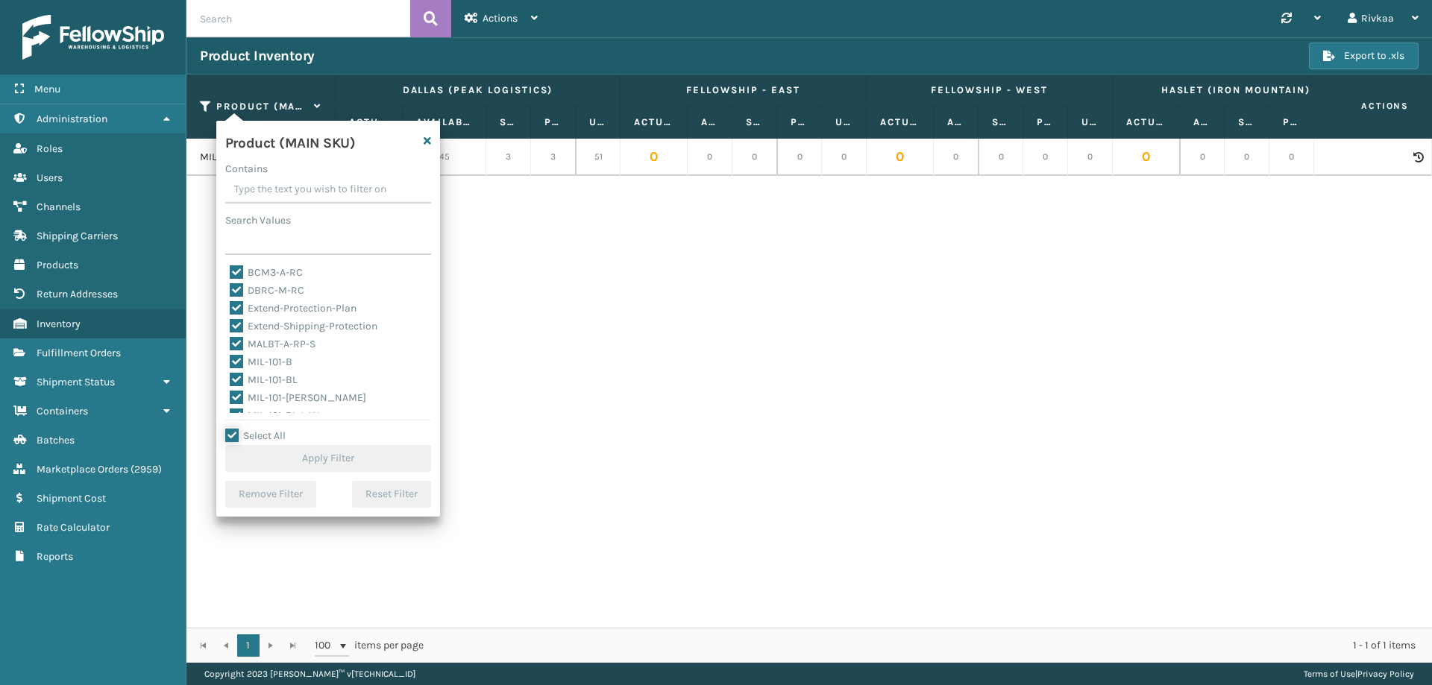
checkbox input "true"
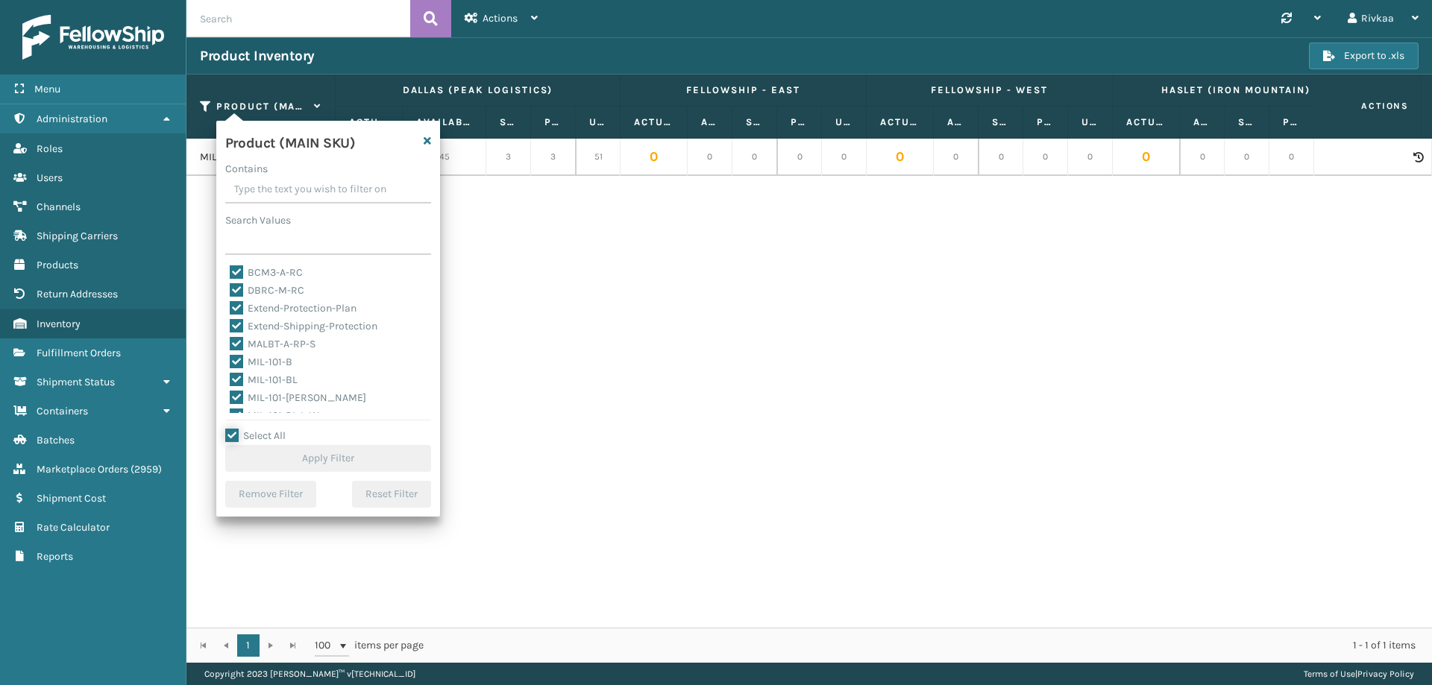
checkbox input "true"
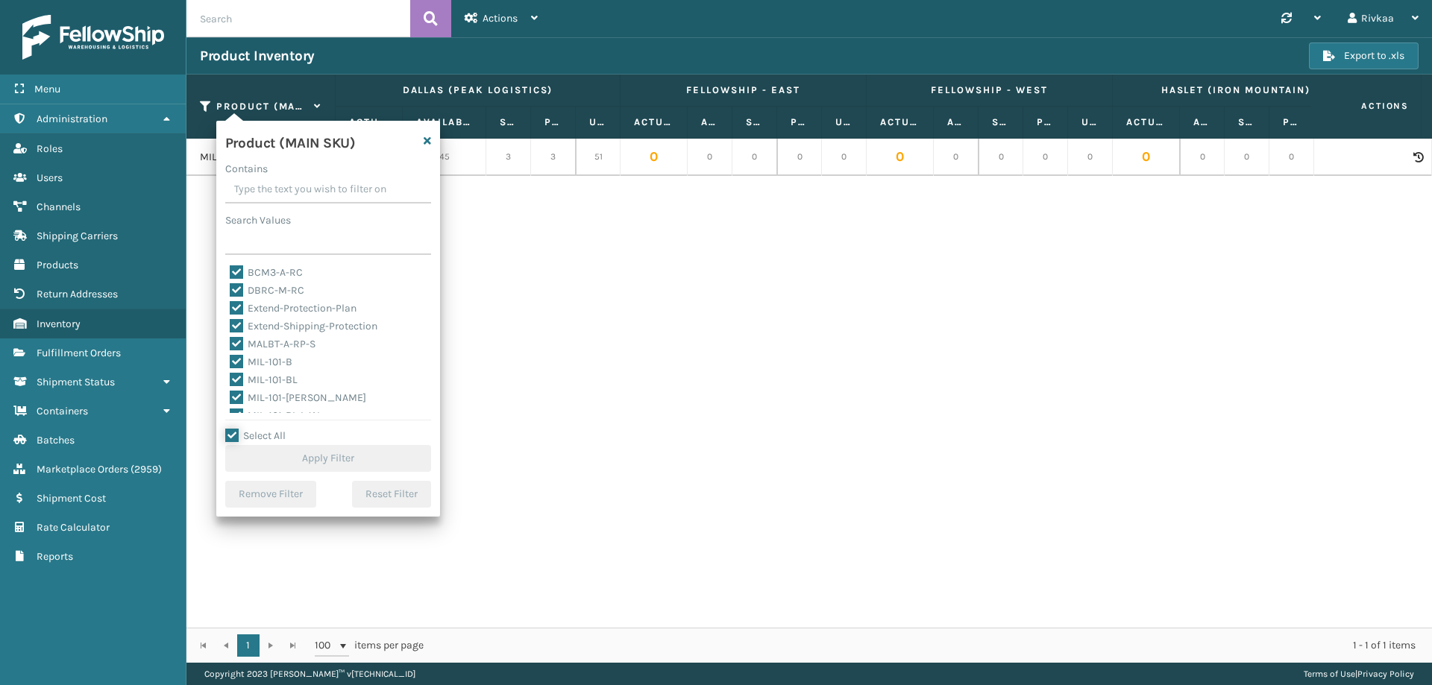
checkbox input "true"
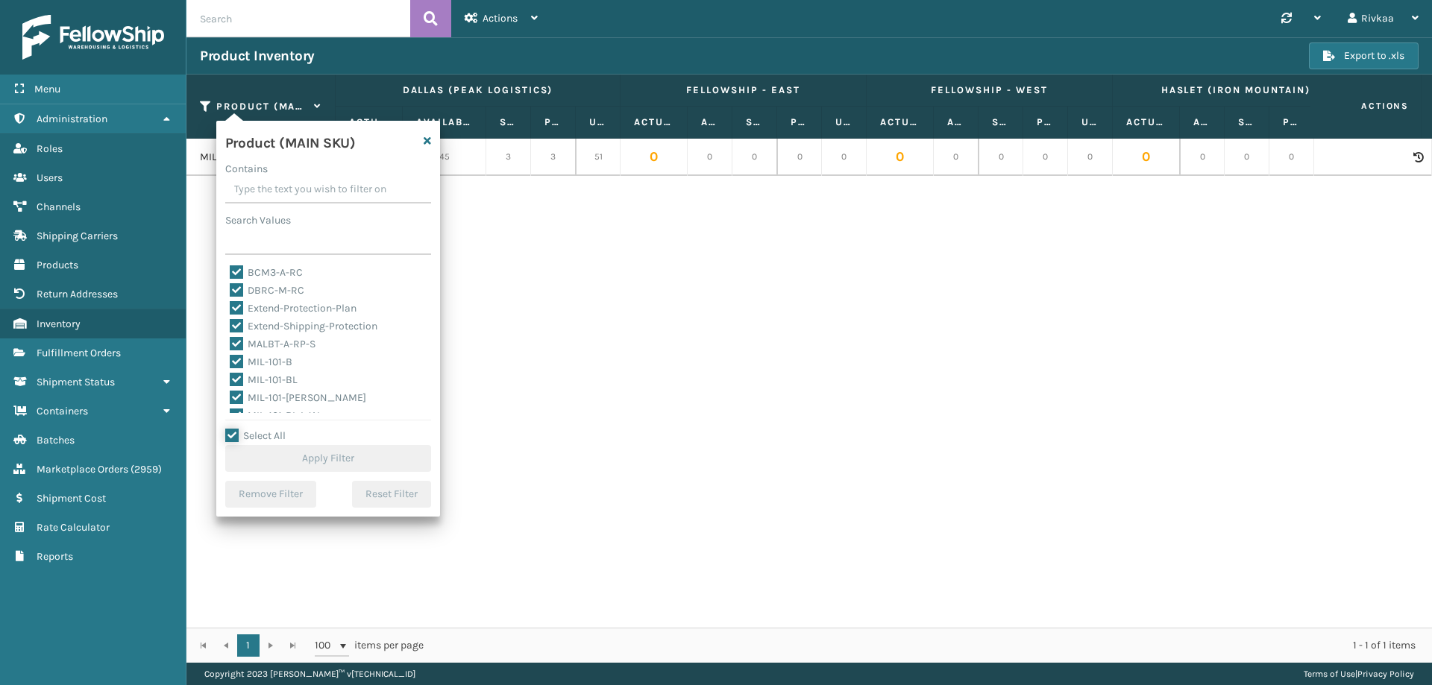
checkbox input "true"
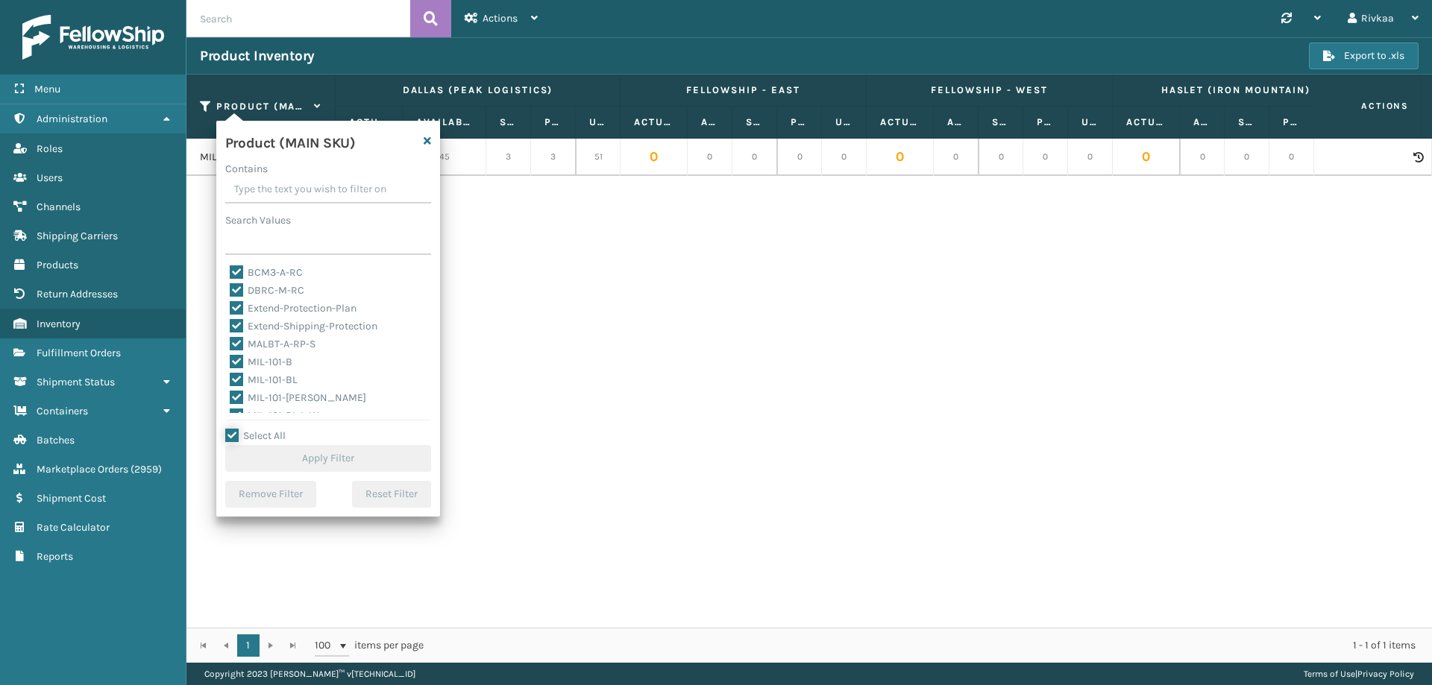
checkbox input "true"
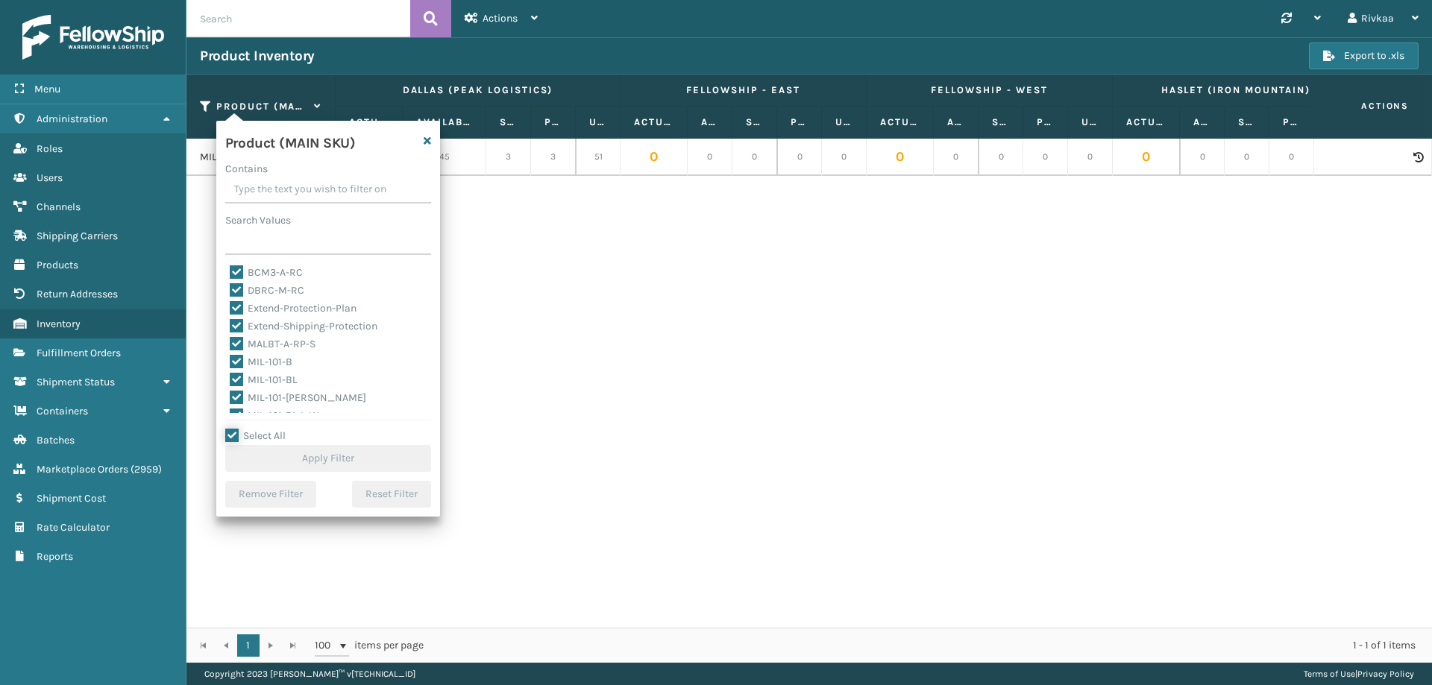
checkbox input "true"
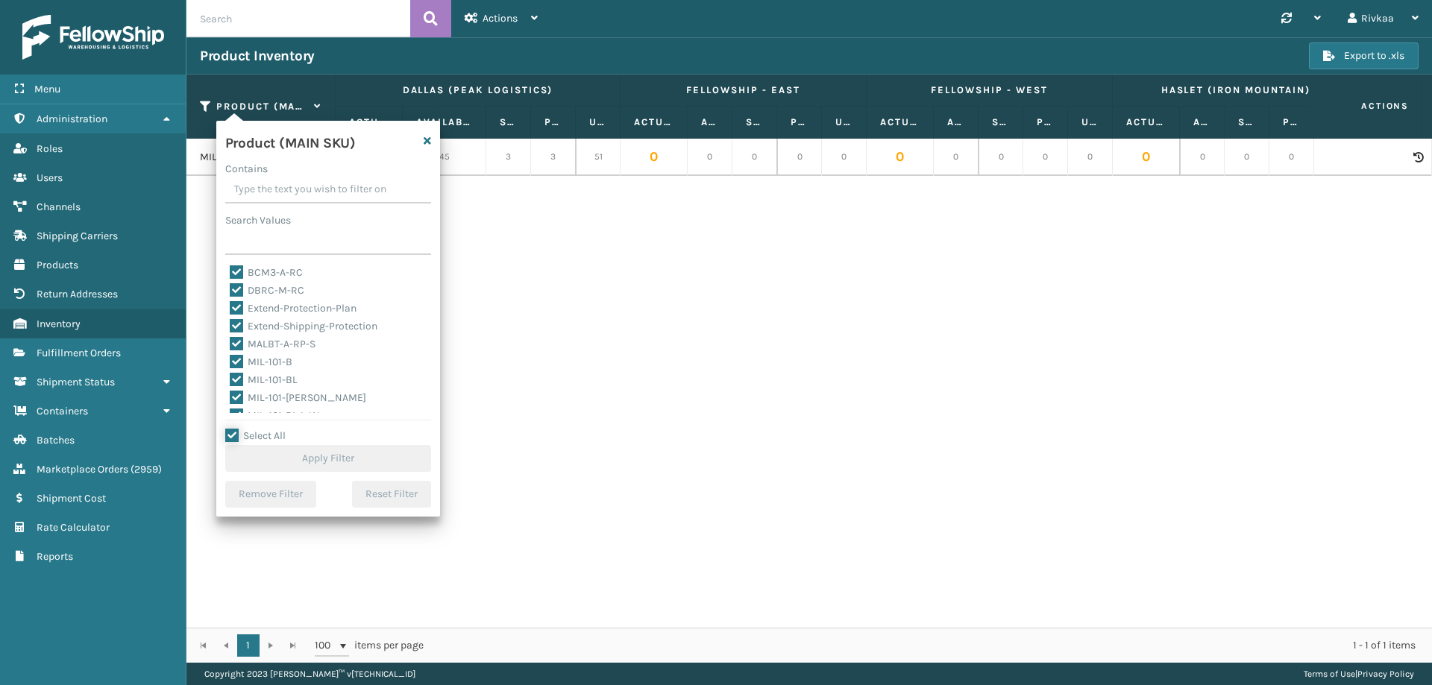
checkbox input "true"
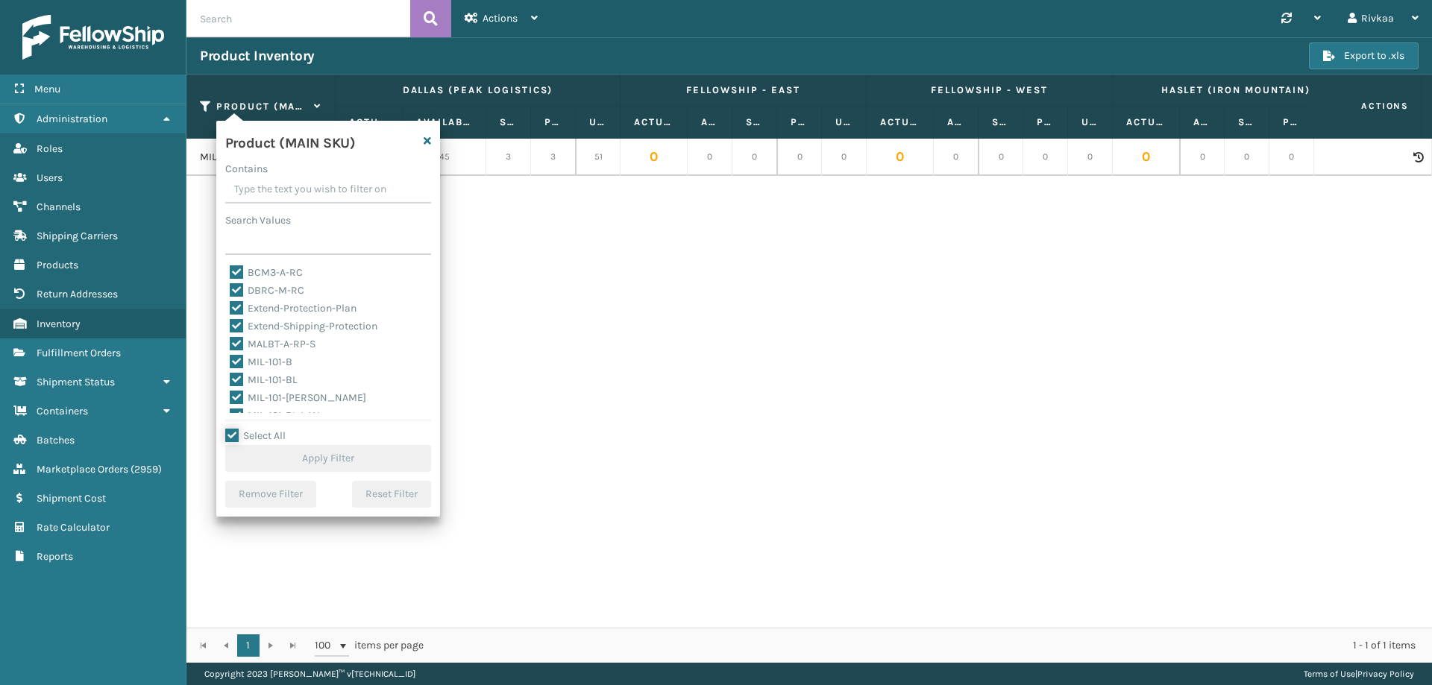
checkbox input "true"
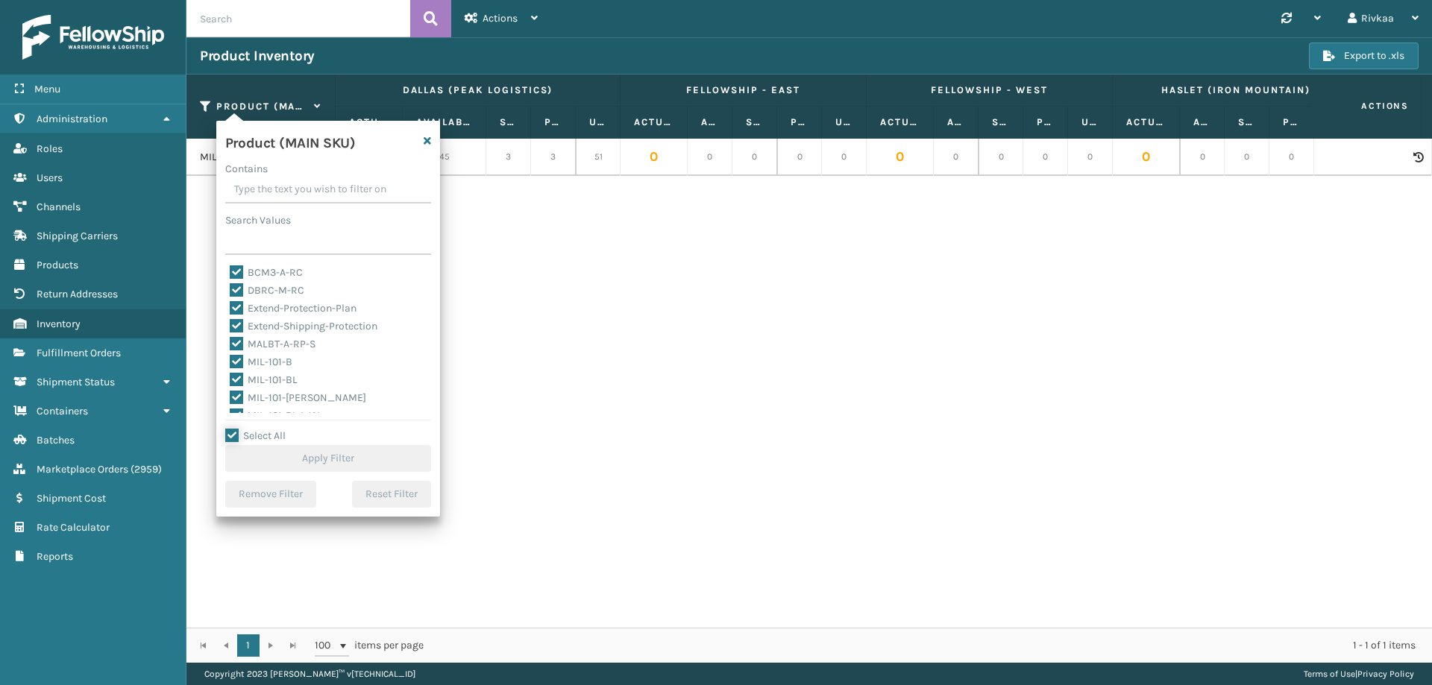
checkbox input "true"
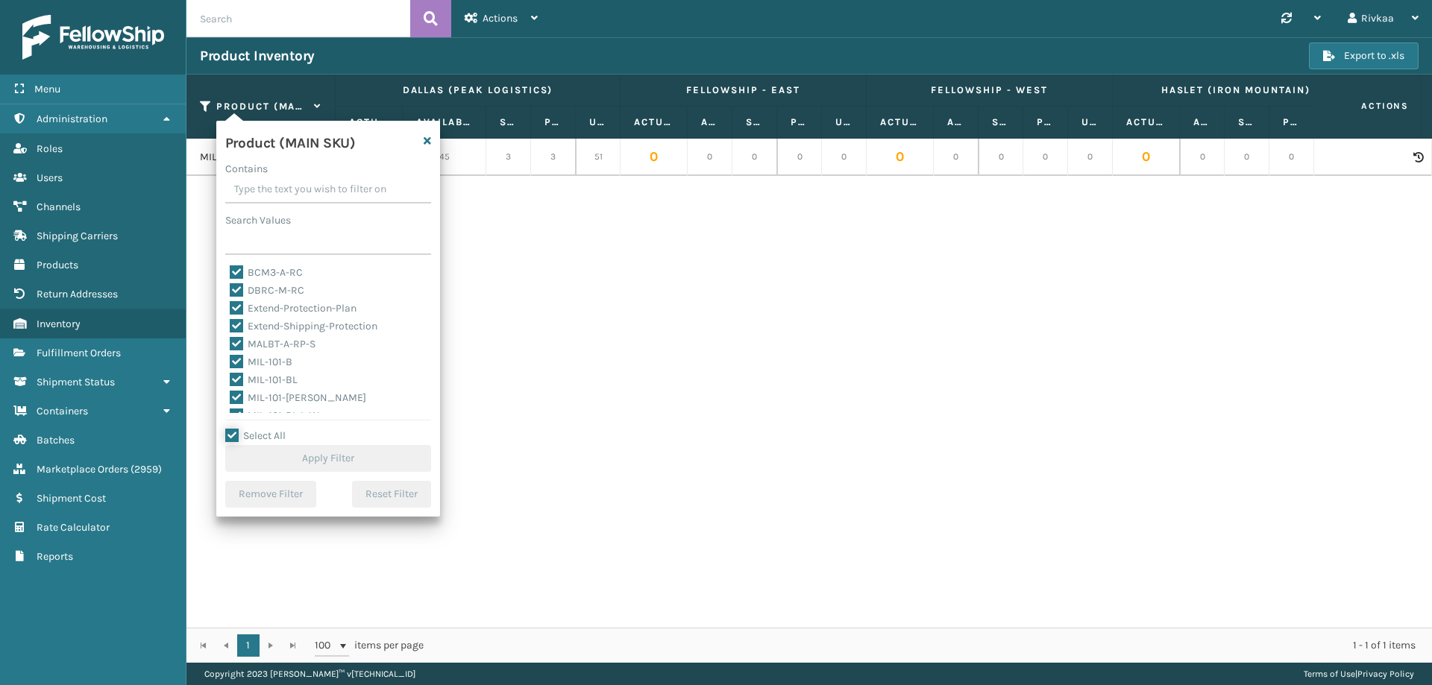
checkbox input "true"
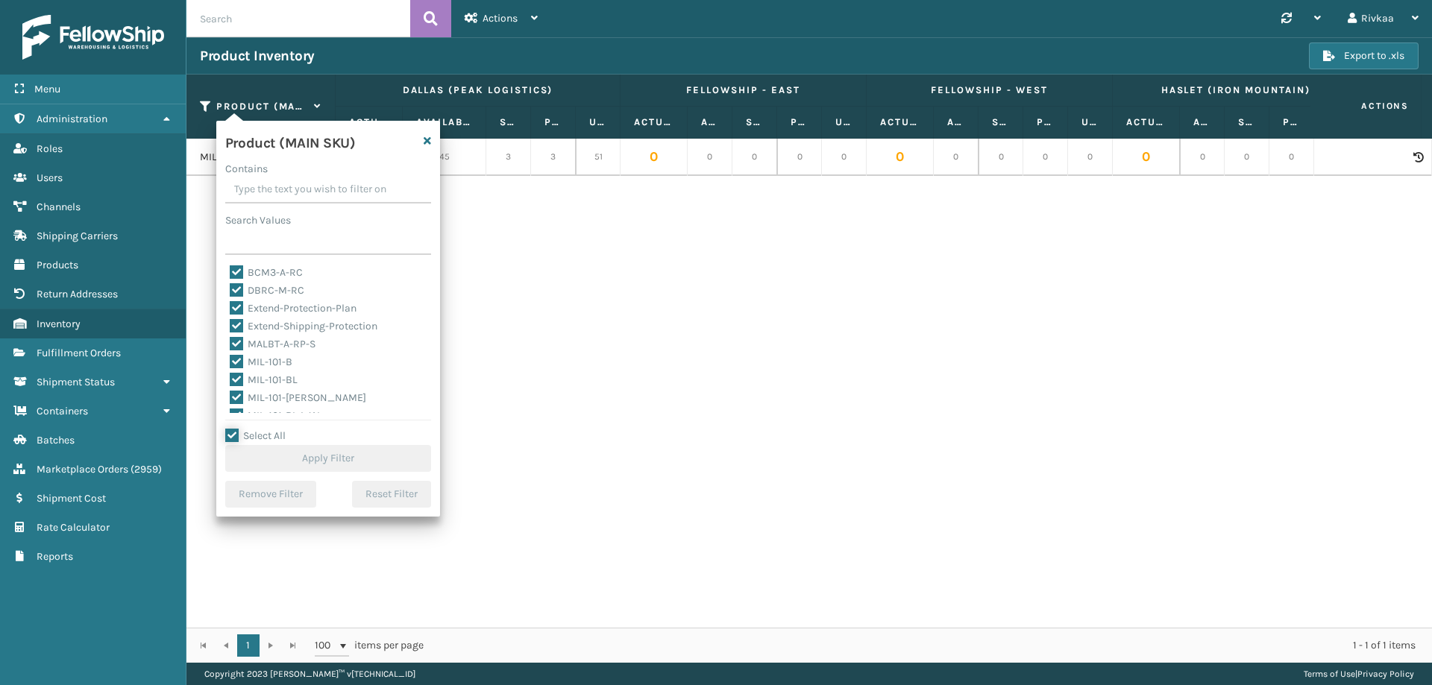
checkbox input "true"
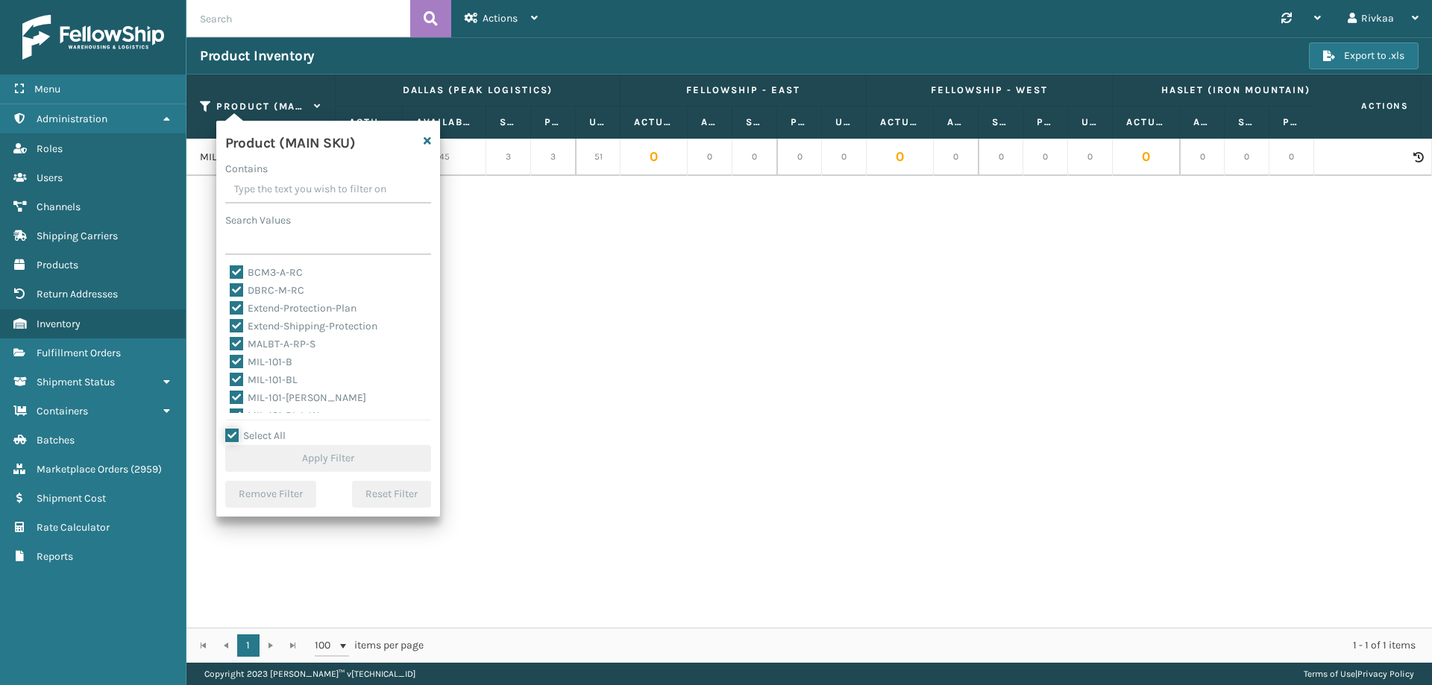
checkbox input "true"
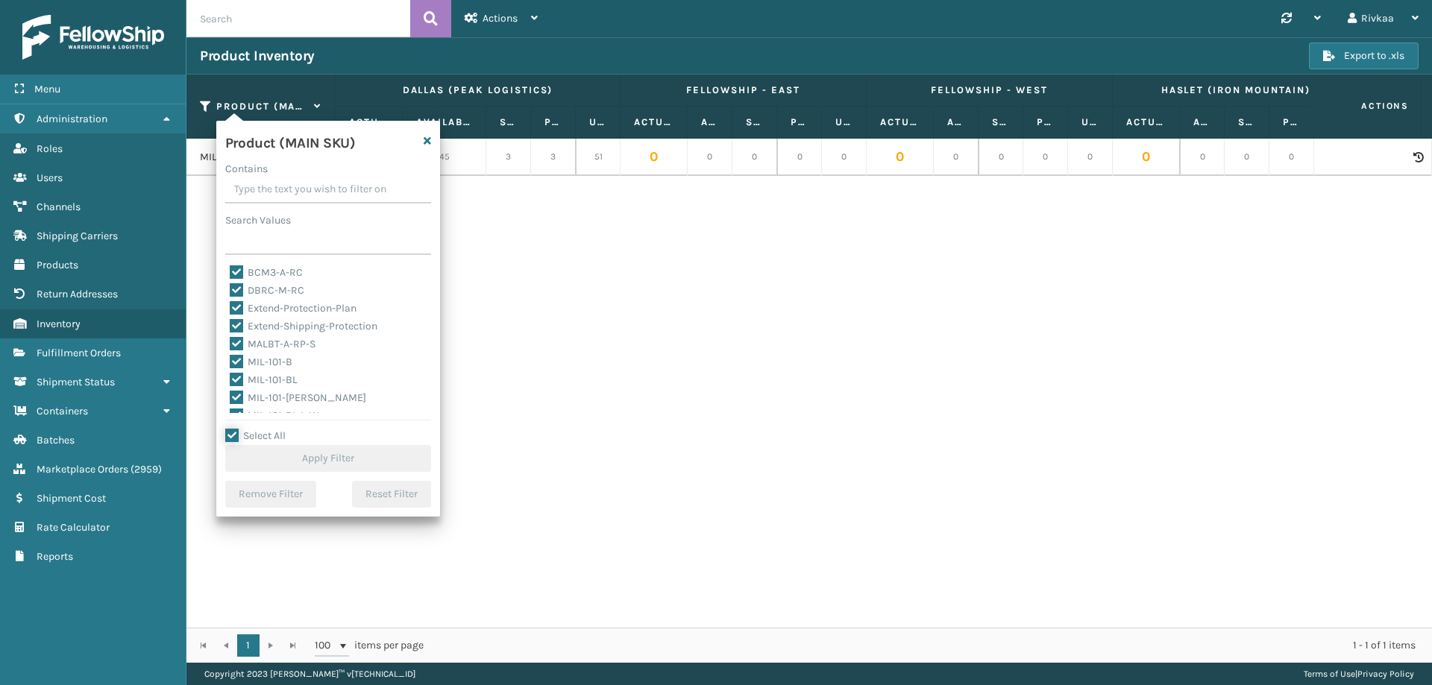
checkbox input "true"
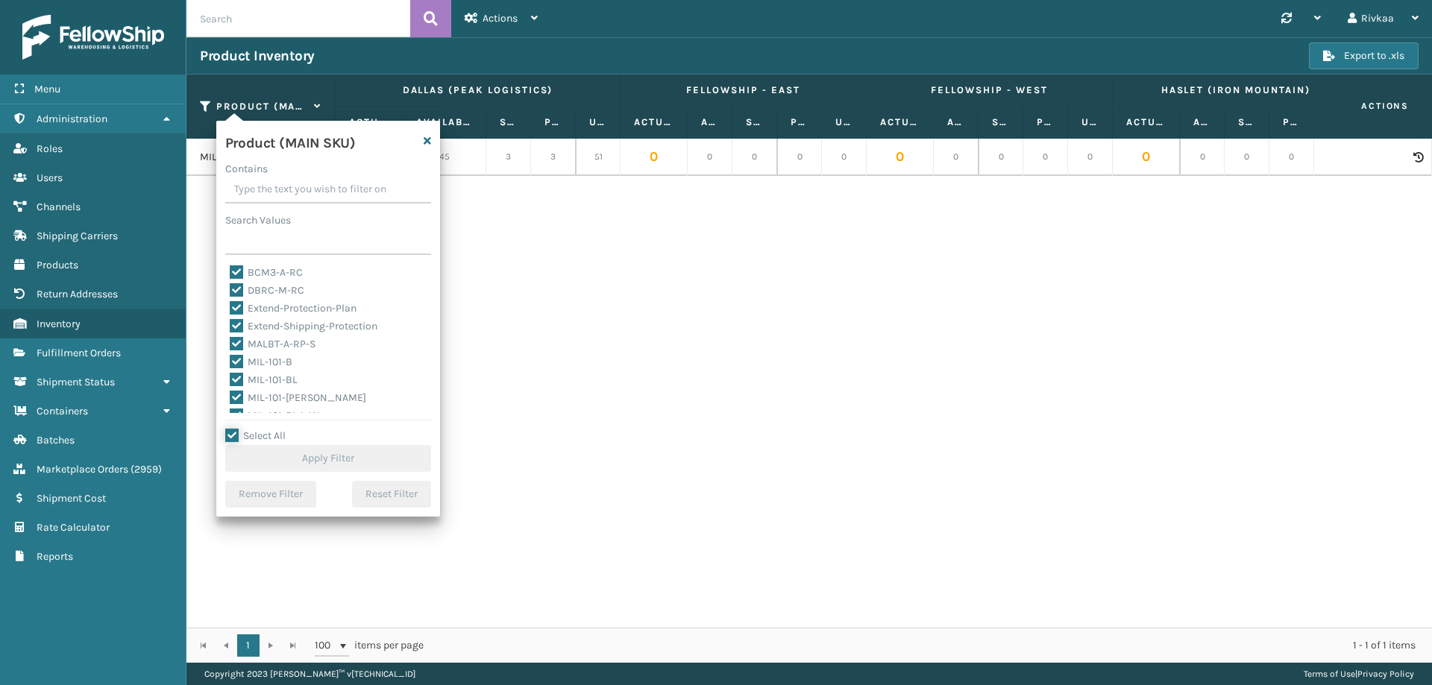
checkbox input "true"
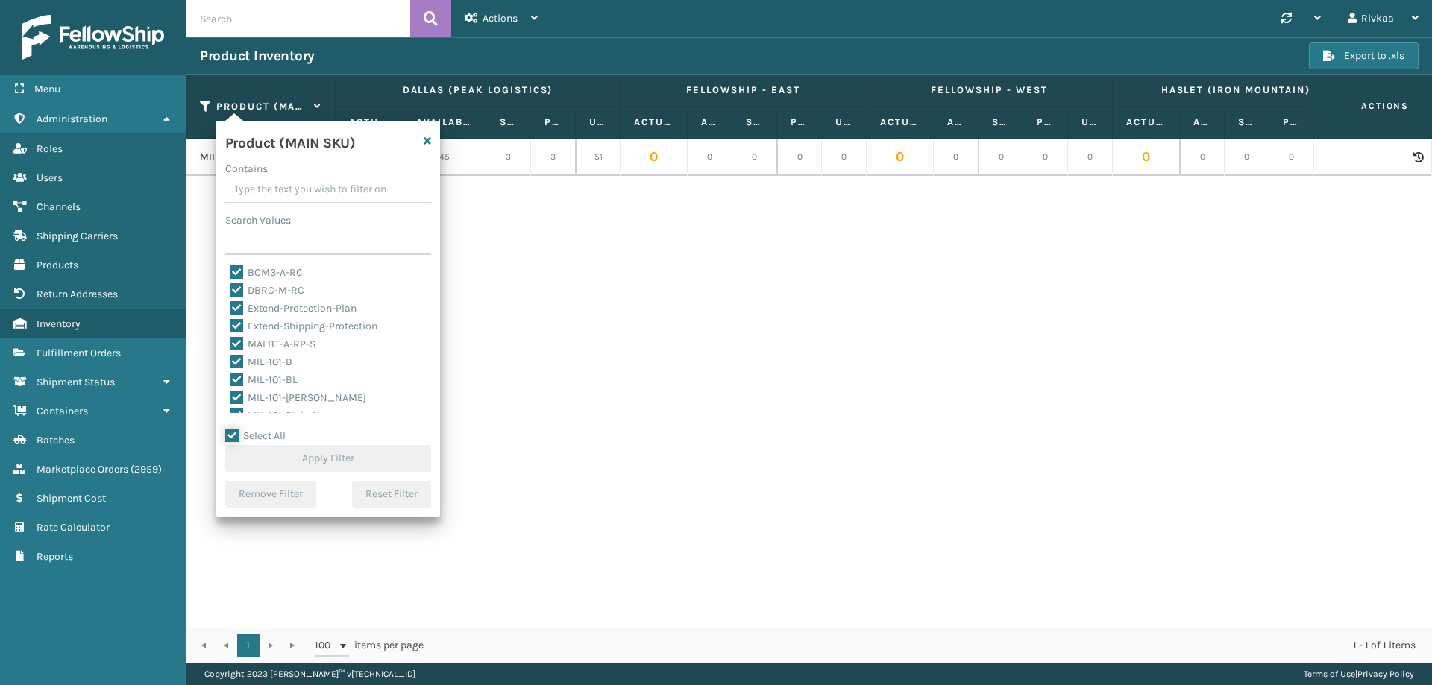
checkbox input "true"
click at [248, 453] on button "Apply Filter" at bounding box center [328, 458] width 206 height 27
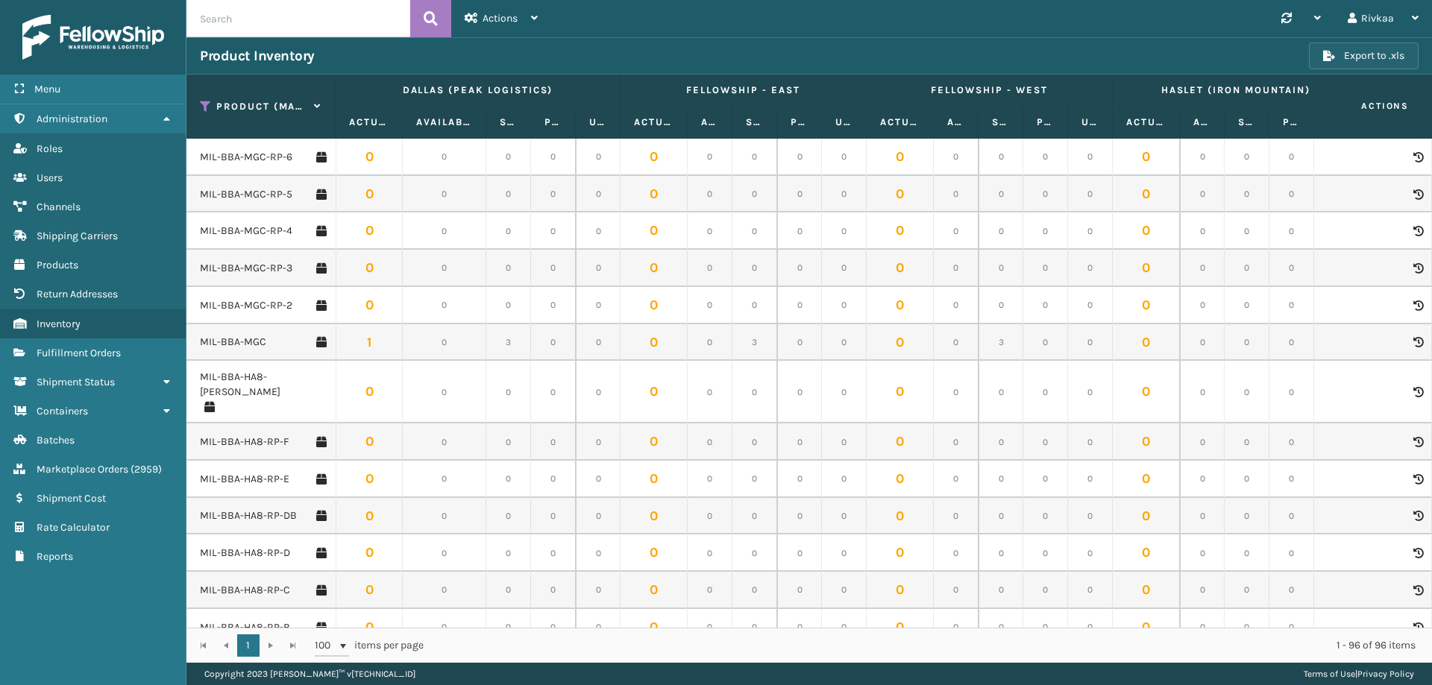
click at [1410, 67] on button "Export to .xls" at bounding box center [1364, 56] width 110 height 27
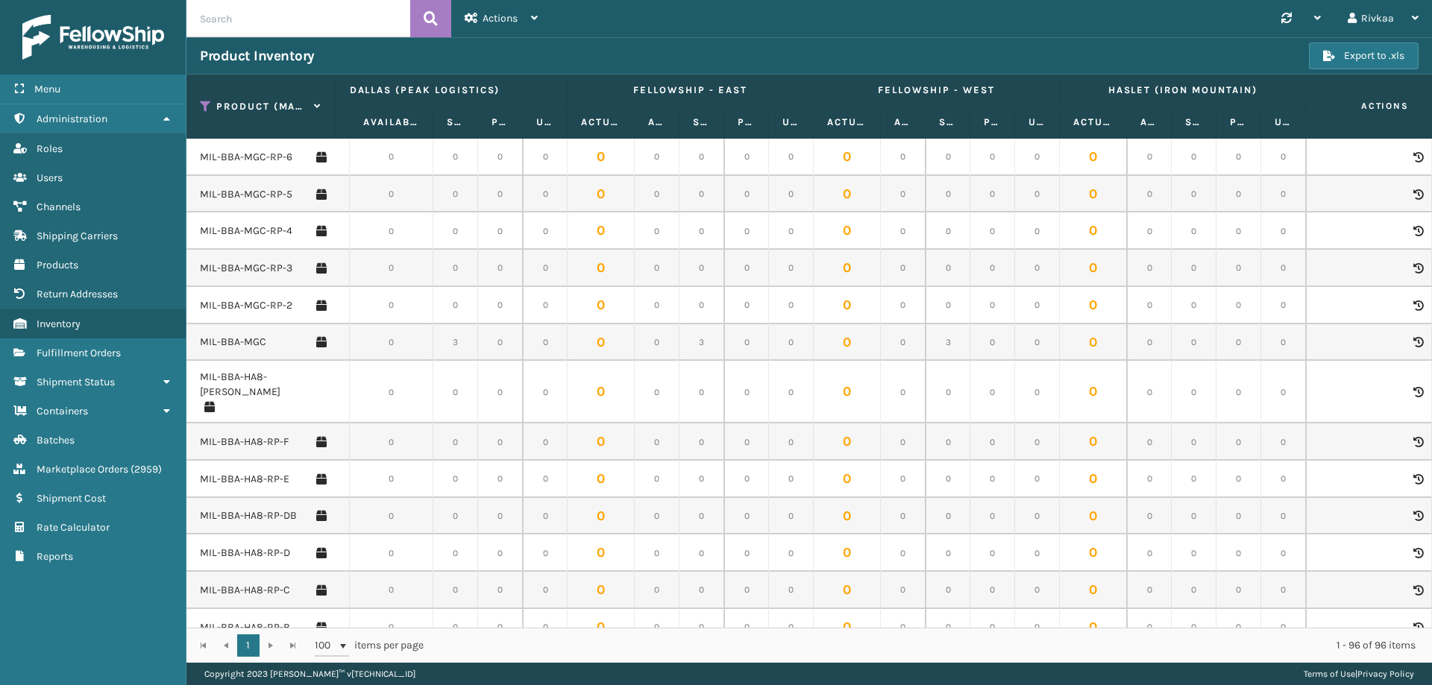
scroll to position [0, 56]
click at [662, 114] on th "Available" at bounding box center [654, 123] width 45 height 32
click at [628, 123] on span at bounding box center [628, 263] width 4 height 313
drag, startPoint x: 628, startPoint y: 125, endPoint x: 673, endPoint y: 130, distance: 45.1
click at [629, 130] on span at bounding box center [626, 263] width 4 height 313
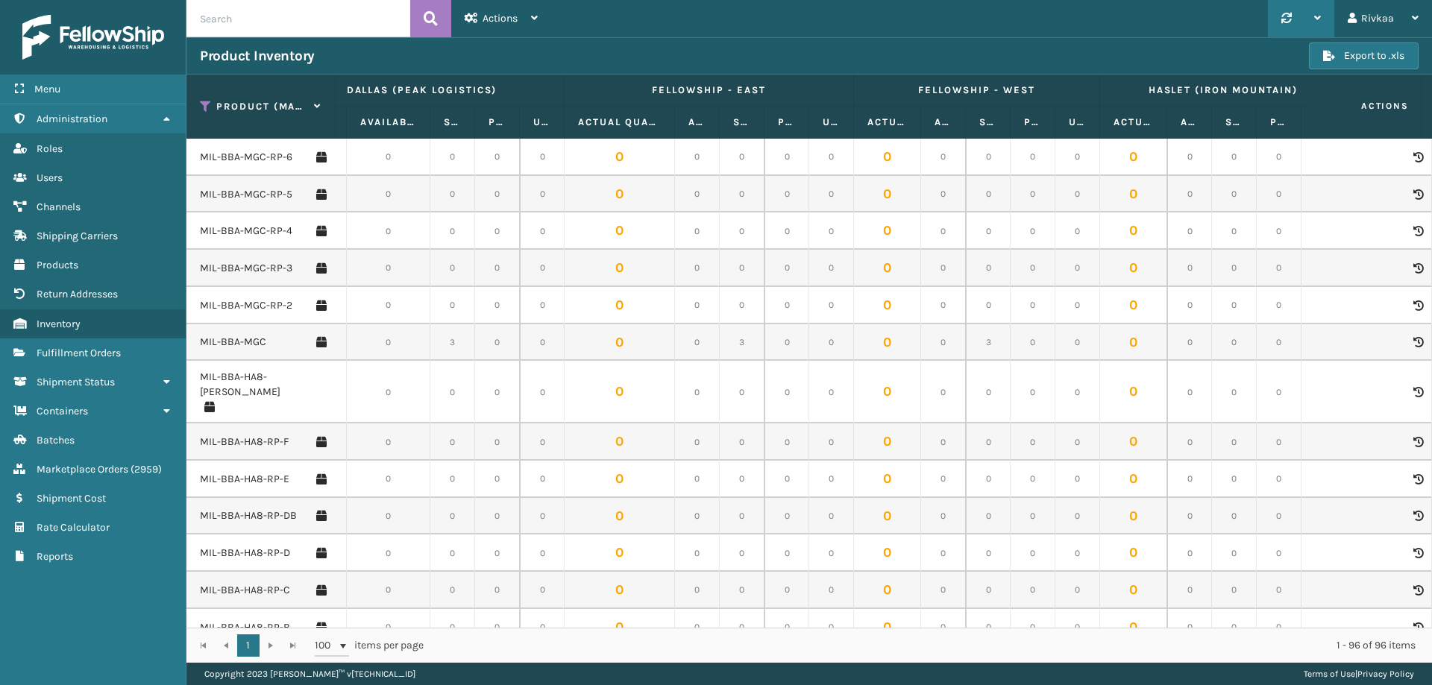
click at [1292, 17] on icon at bounding box center [1286, 18] width 10 height 10
drag, startPoint x: 590, startPoint y: 32, endPoint x: 462, endPoint y: 16, distance: 128.5
click at [574, 32] on div "Synchronise all channels Amazon Last update: [DATE] 12:36:18 PM Bed Bath and Be…" at bounding box center [991, 18] width 881 height 37
click at [462, 16] on div "Actions Remove All Filters Inventory Reconciliation Update Inventory" at bounding box center [501, 18] width 100 height 37
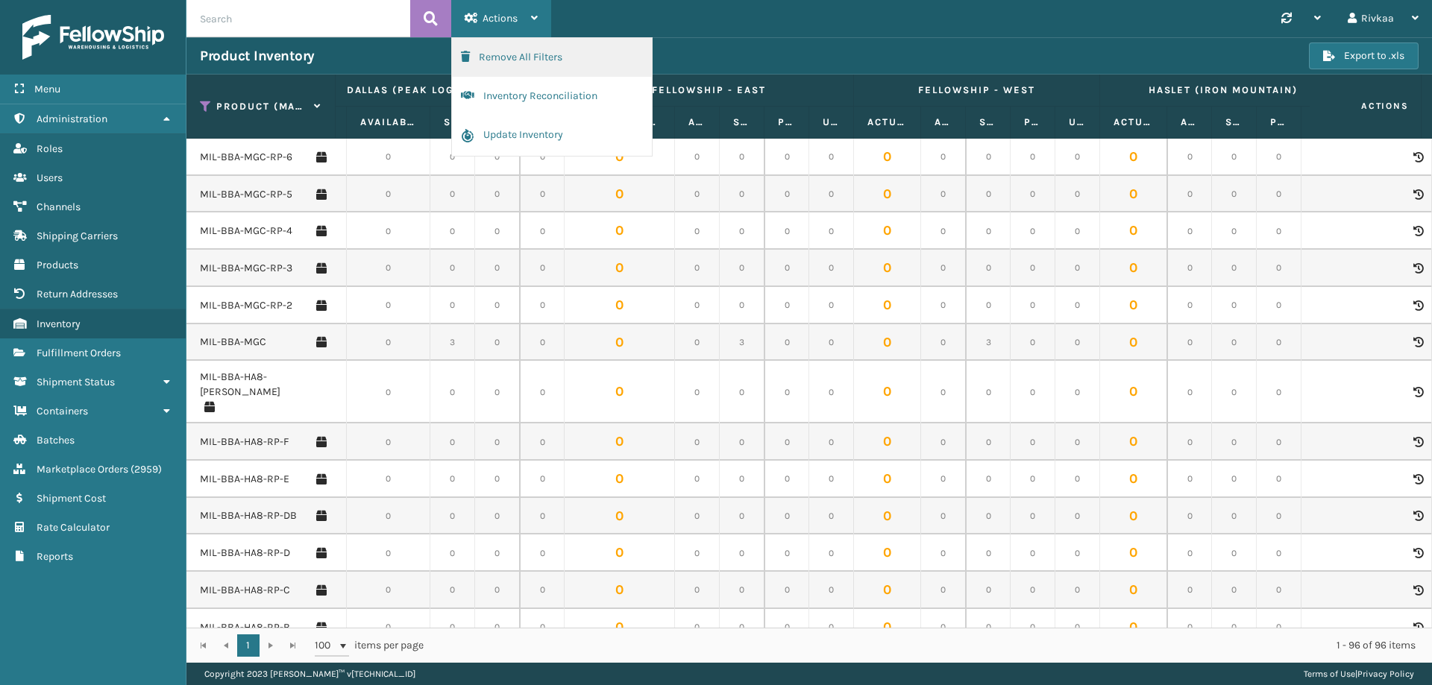
click at [508, 66] on button "Remove All Filters" at bounding box center [552, 57] width 200 height 39
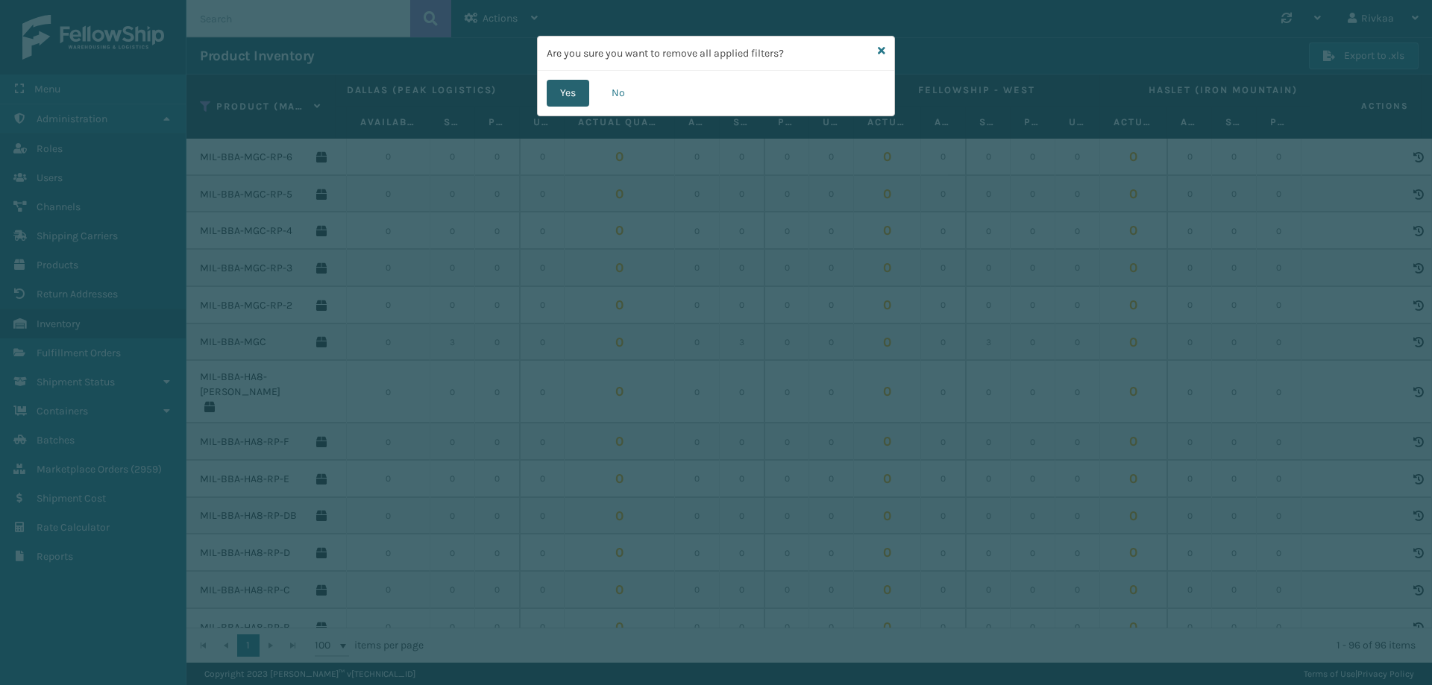
click at [550, 97] on button "Yes" at bounding box center [568, 93] width 43 height 27
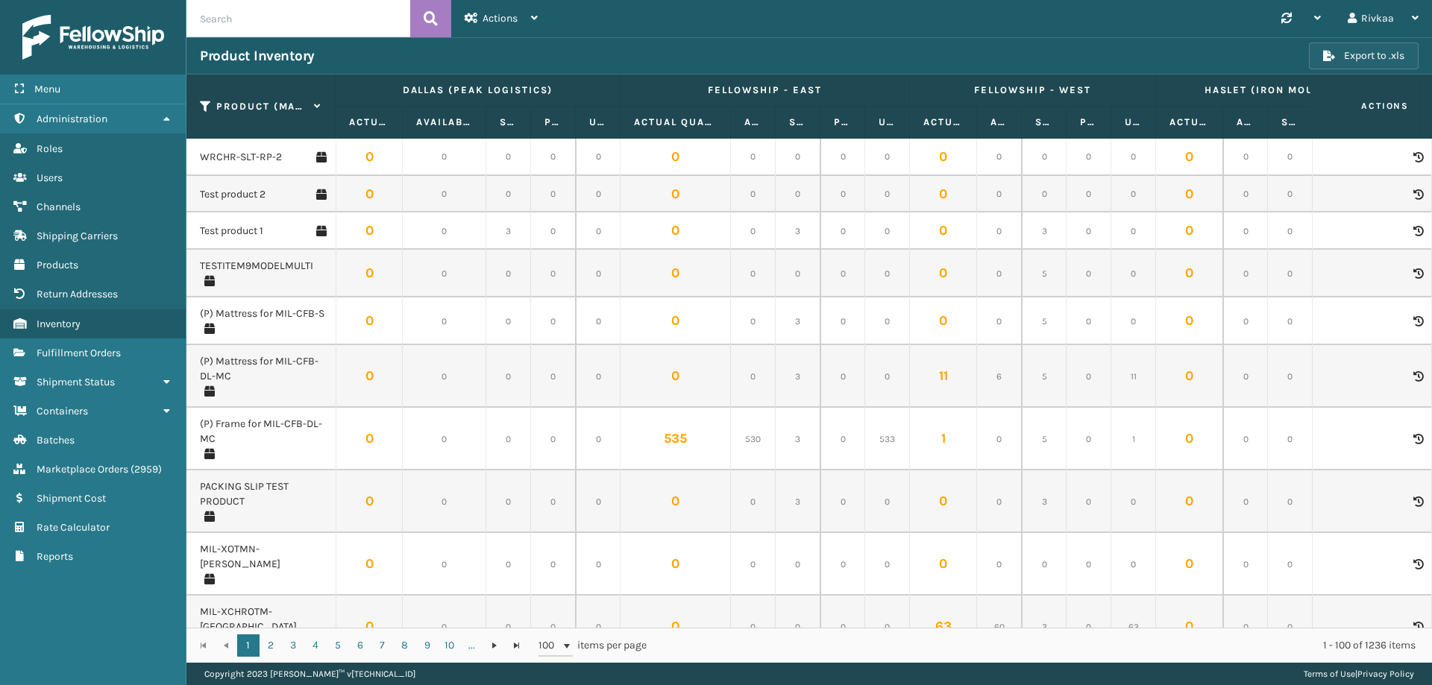
click at [1354, 53] on button "Export to .xls" at bounding box center [1364, 56] width 110 height 27
click at [1313, 643] on div "XLS export has been successfully downloaded." at bounding box center [1308, 633] width 179 height 31
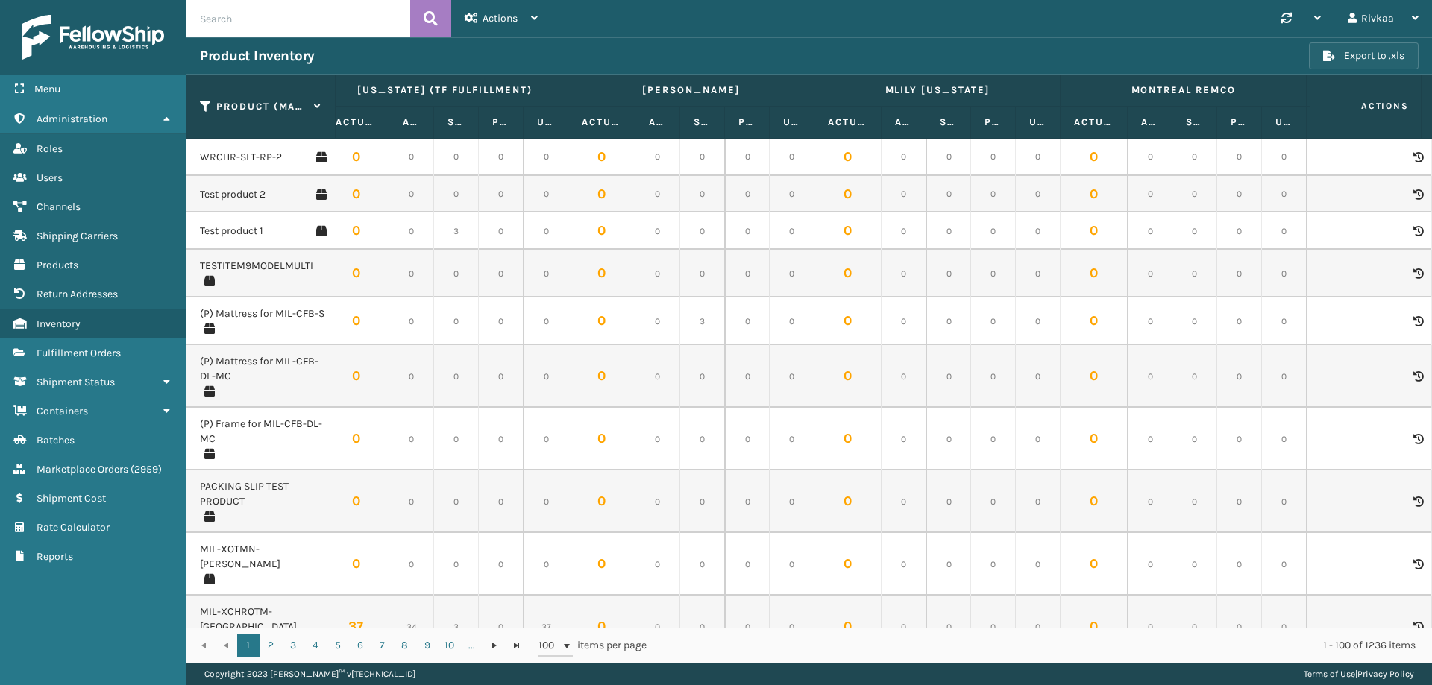
click at [1375, 61] on button "Export to .xls" at bounding box center [1364, 56] width 110 height 27
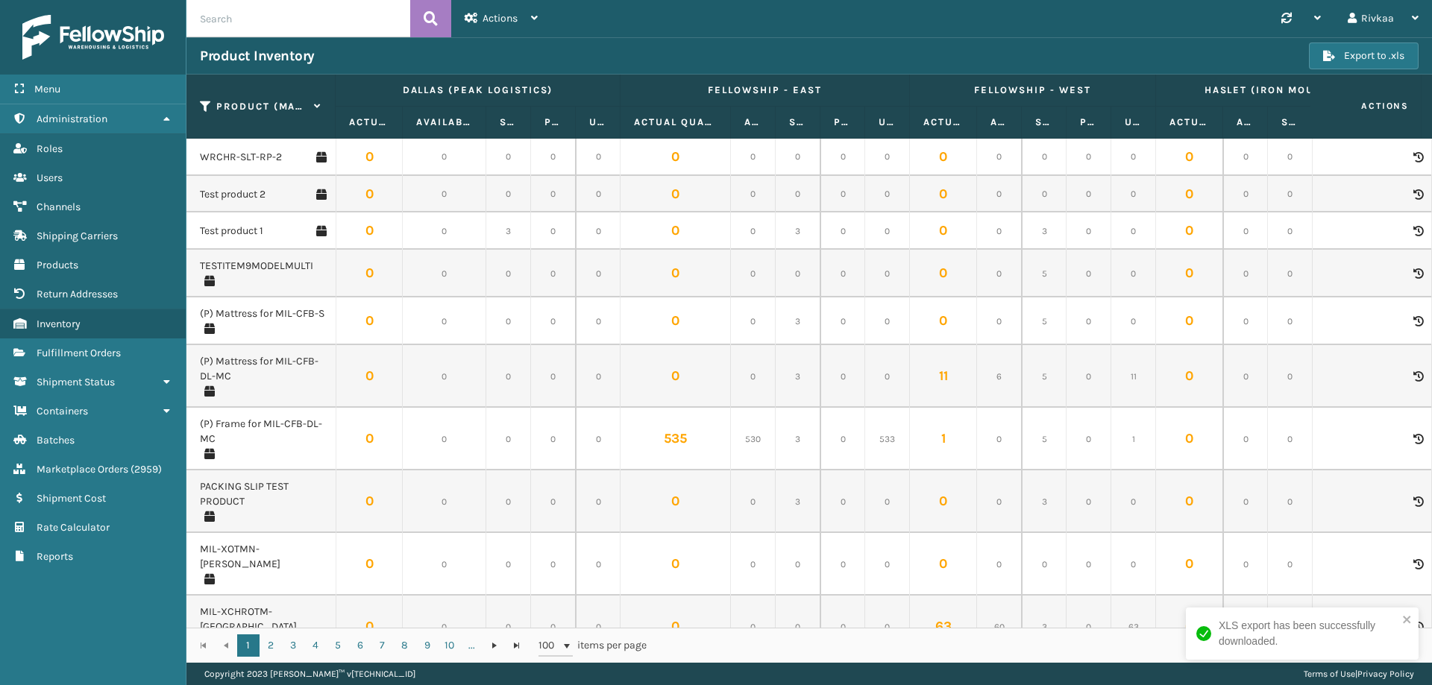
click at [1325, 636] on div "XLS export has been successfully downloaded." at bounding box center [1308, 633] width 179 height 31
click at [1282, 7] on div at bounding box center [1301, 18] width 40 height 37
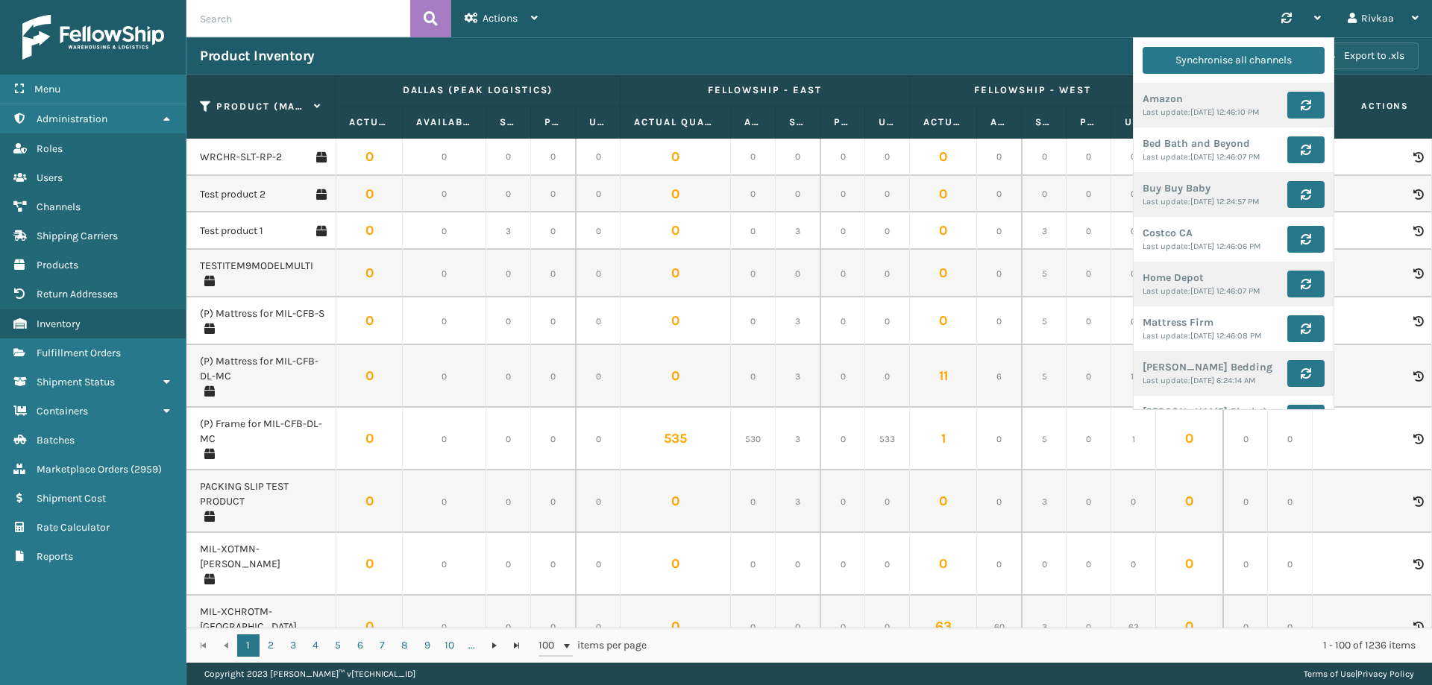
click at [1402, 57] on button "Export to .xls" at bounding box center [1364, 56] width 110 height 27
